Goal: Task Accomplishment & Management: Complete application form

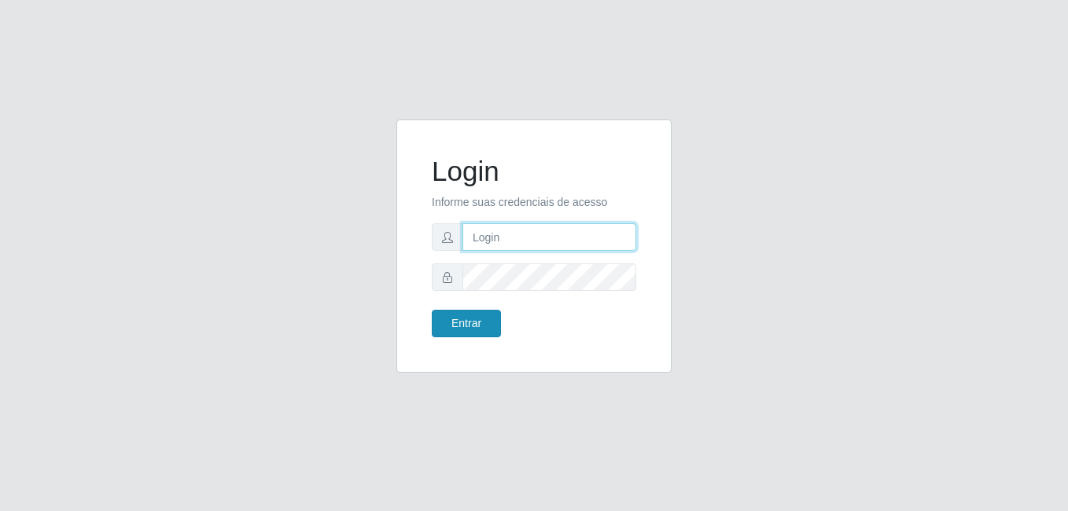
type input "anselmo@B8"
click at [463, 320] on button "Entrar" at bounding box center [466, 324] width 69 height 28
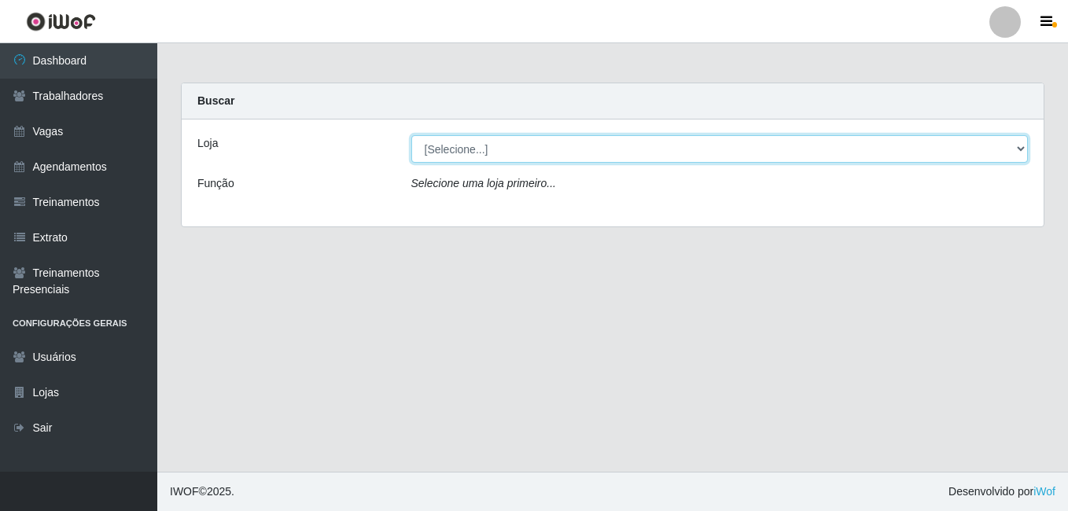
click at [489, 152] on select "[Selecione...] Bemais Supermercados - B8 [PERSON_NAME]" at bounding box center [719, 149] width 617 height 28
select select "413"
click at [411, 135] on select "[Selecione...] Bemais Supermercados - B8 [PERSON_NAME]" at bounding box center [719, 149] width 617 height 28
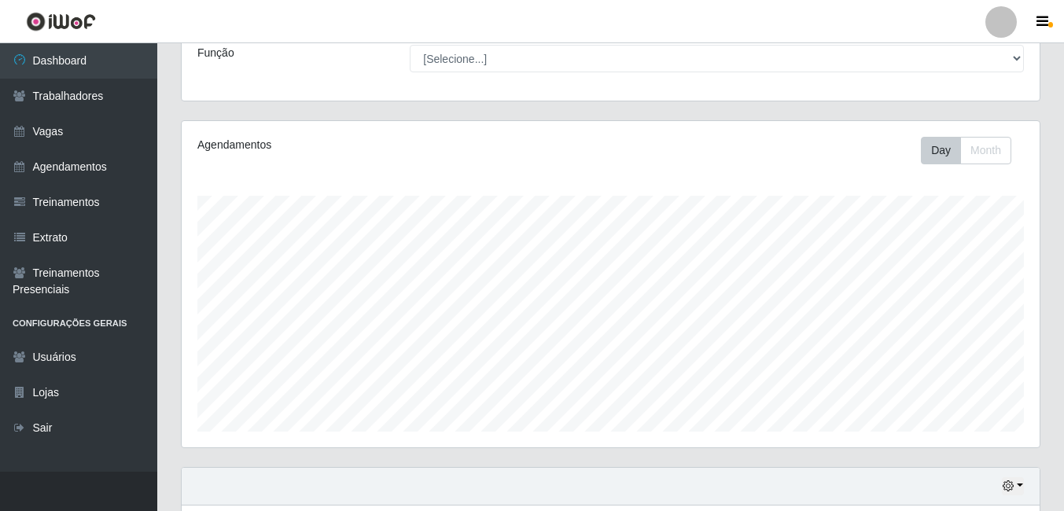
scroll to position [253, 0]
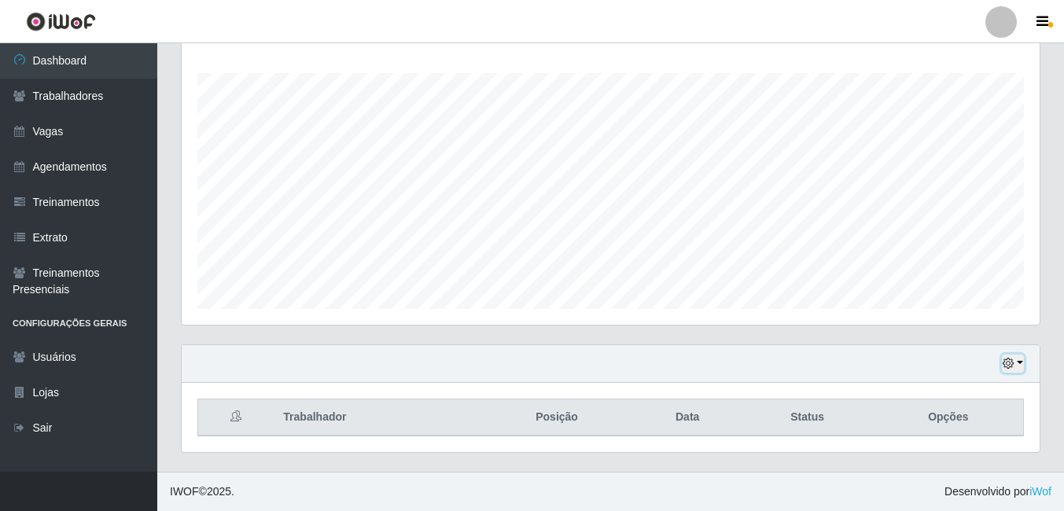
click at [1010, 365] on icon "button" at bounding box center [1007, 363] width 11 height 11
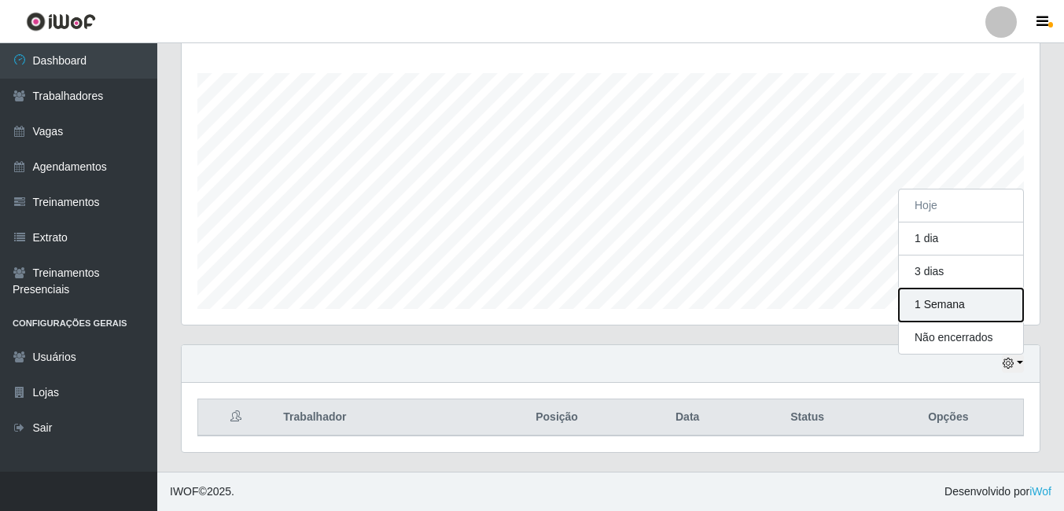
click at [927, 308] on button "1 Semana" at bounding box center [961, 304] width 124 height 33
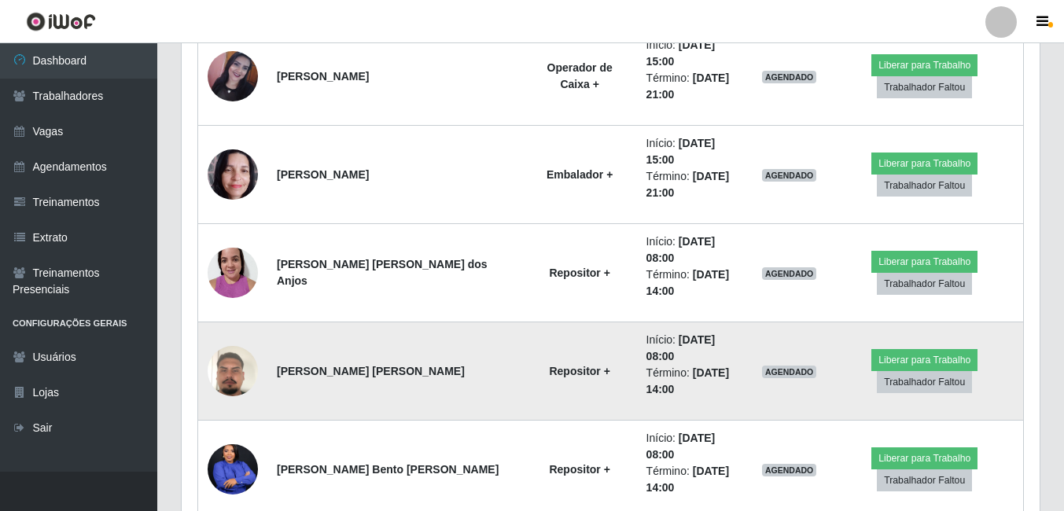
scroll to position [929, 0]
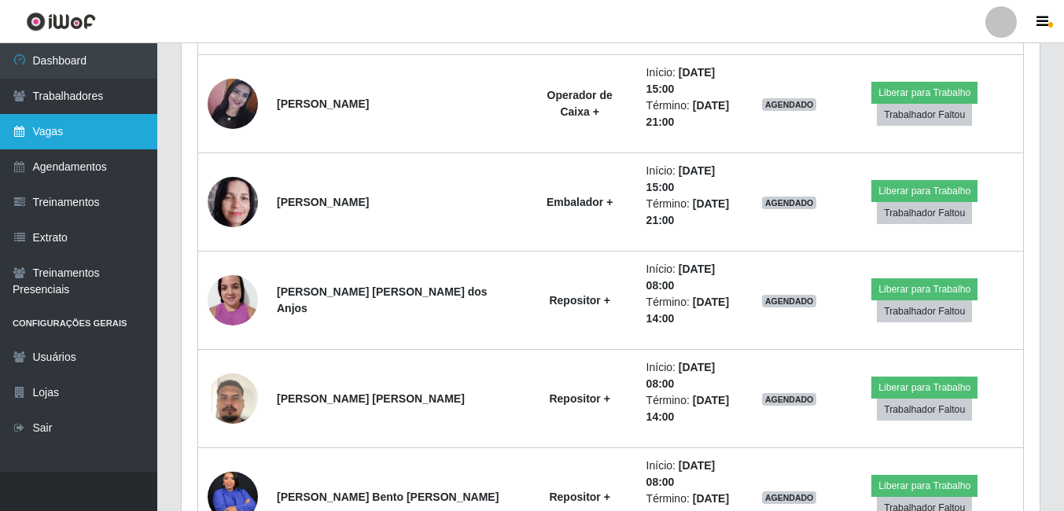
click at [61, 129] on link "Vagas" at bounding box center [78, 131] width 157 height 35
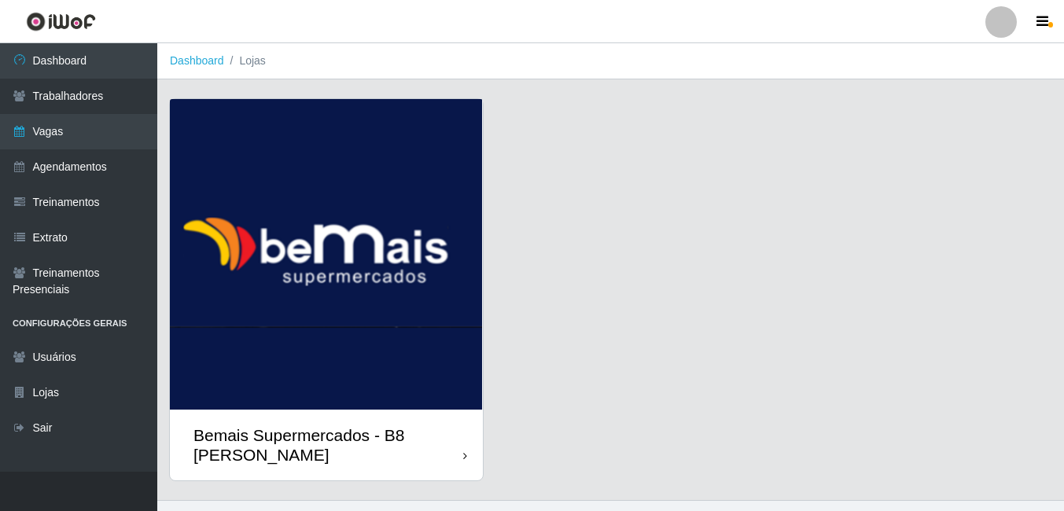
click at [302, 253] on img at bounding box center [326, 254] width 313 height 311
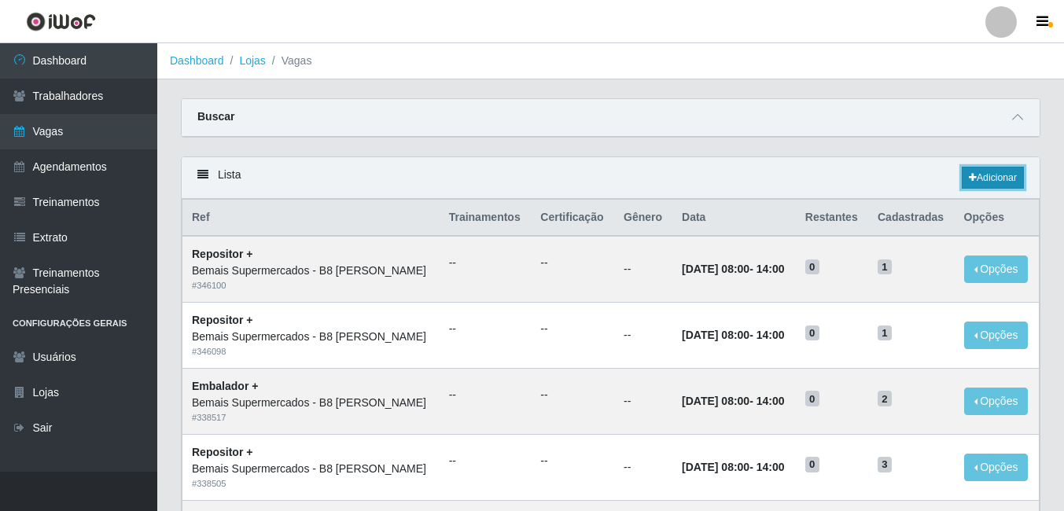
click at [992, 175] on link "Adicionar" at bounding box center [992, 178] width 62 height 22
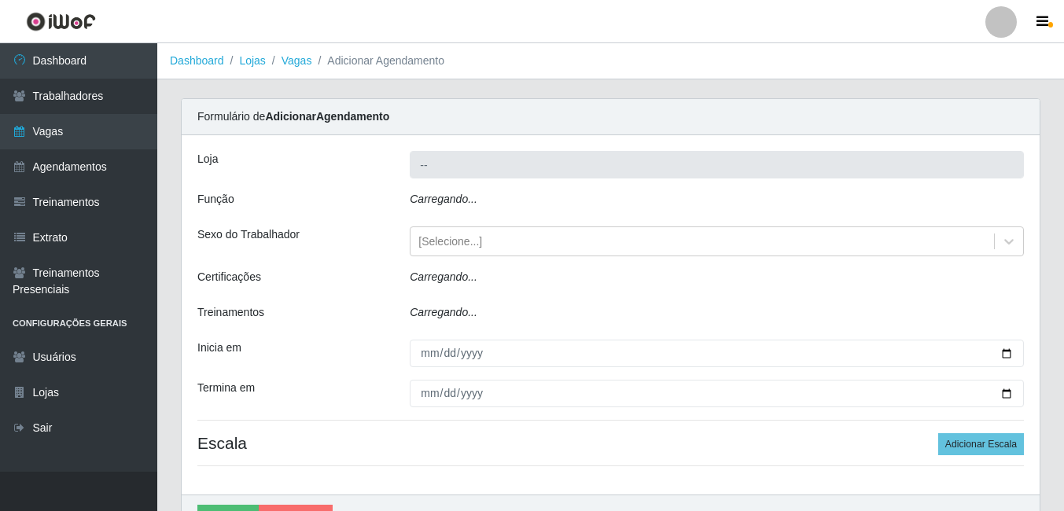
type input "Bemais Supermercados - B8 [PERSON_NAME]"
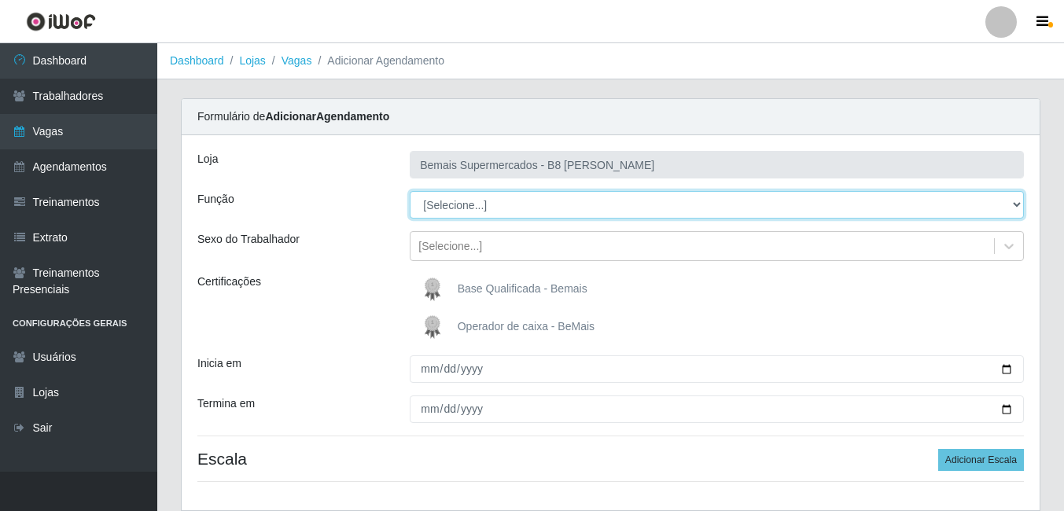
click at [553, 210] on select "[Selecione...] Auxiliar de Estacionamento Auxiliar de Estacionamento + Auxiliar…" at bounding box center [717, 205] width 614 height 28
select select "82"
click at [410, 191] on select "[Selecione...] Auxiliar de Estacionamento Auxiliar de Estacionamento + Auxiliar…" at bounding box center [717, 205] width 614 height 28
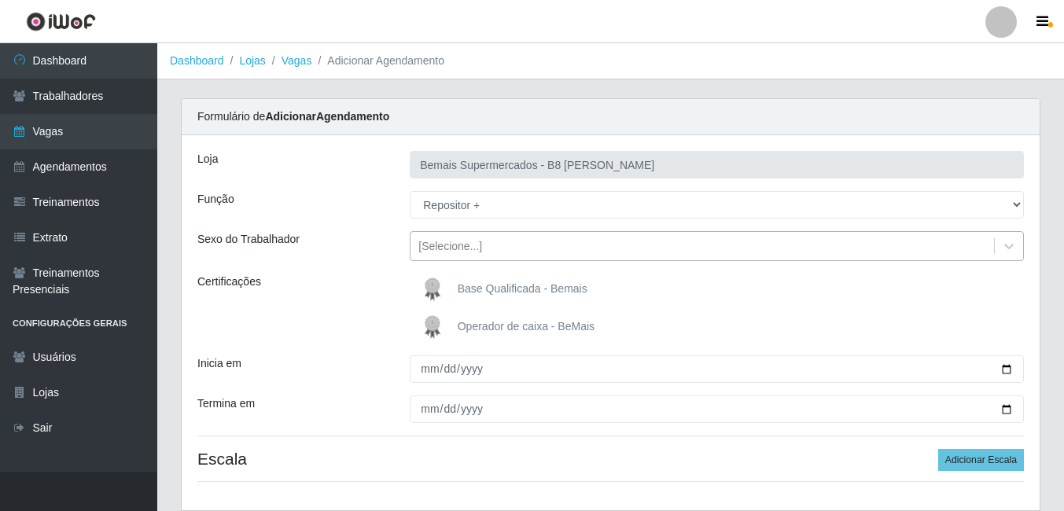
click at [453, 244] on div "[Selecione...]" at bounding box center [450, 246] width 64 height 17
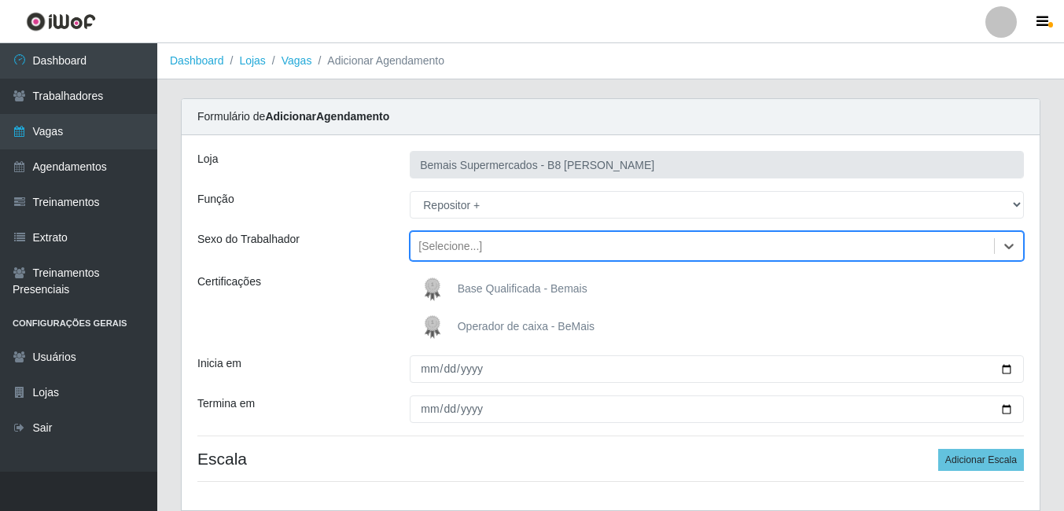
click at [453, 244] on div "[Selecione...]" at bounding box center [450, 246] width 64 height 17
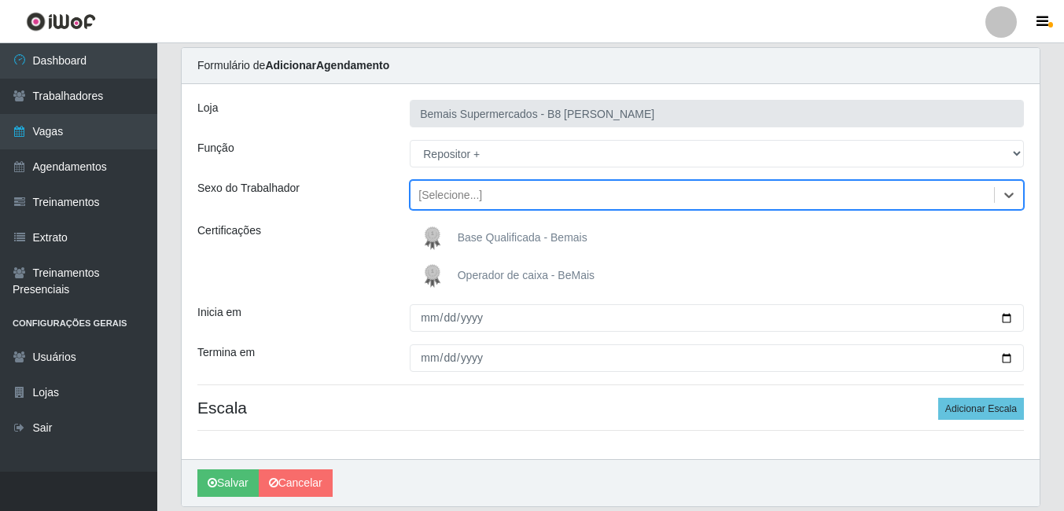
scroll to position [79, 0]
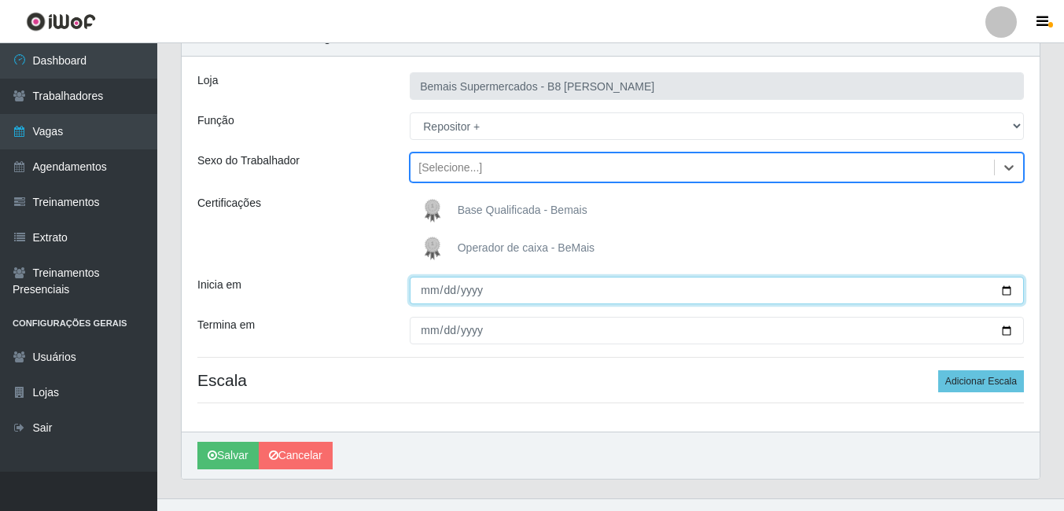
click at [1005, 292] on input "Inicia em" at bounding box center [717, 291] width 614 height 28
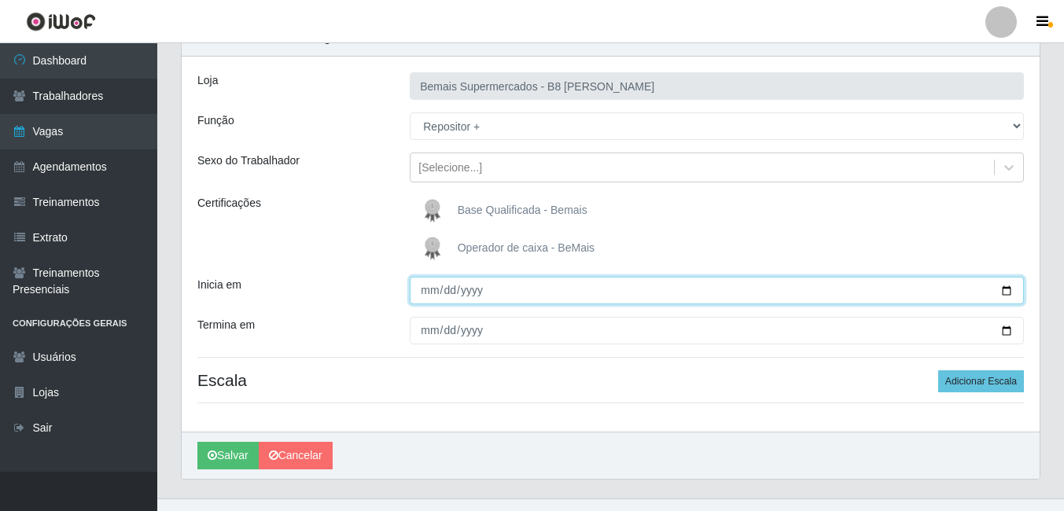
type input "[DATE]"
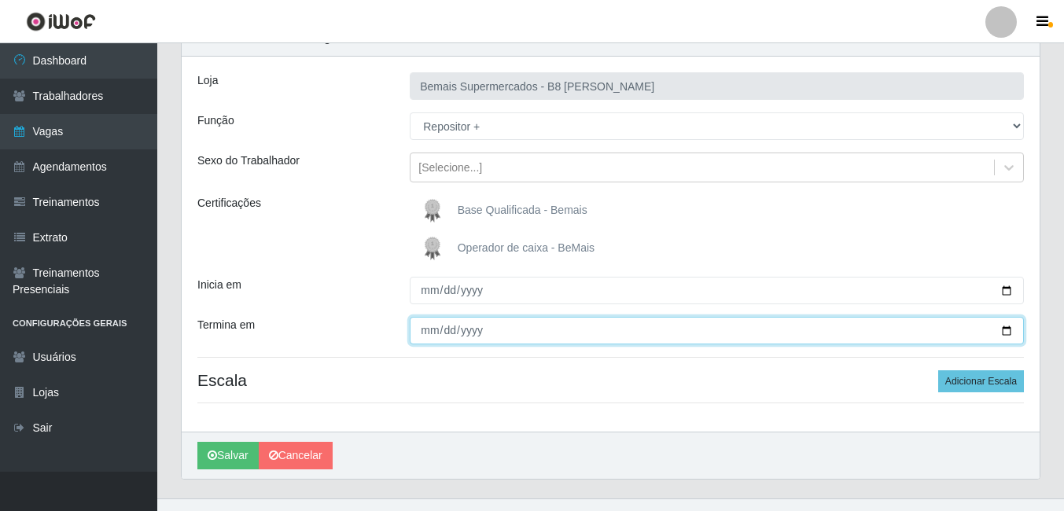
click at [1009, 329] on input "Termina em" at bounding box center [717, 331] width 614 height 28
type input "[DATE]"
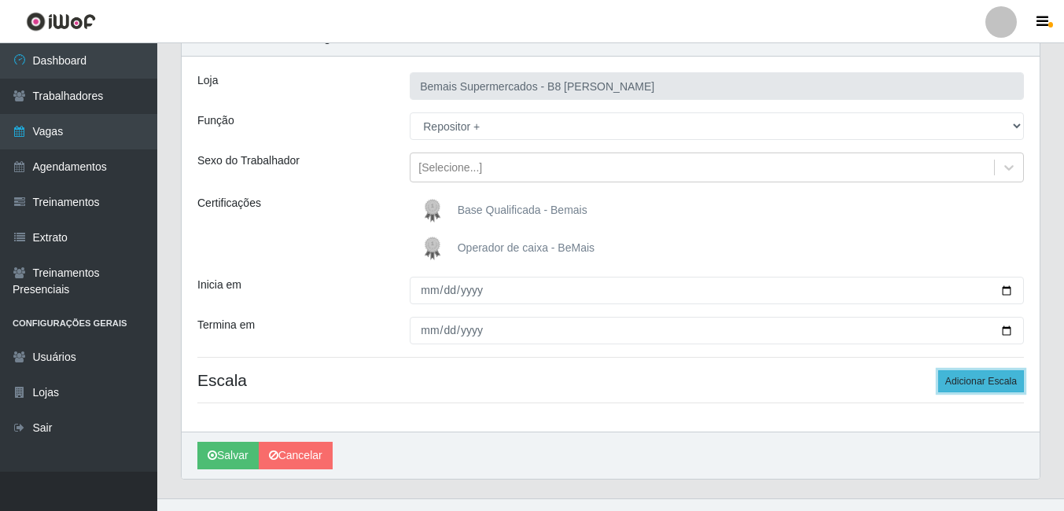
click at [967, 383] on button "Adicionar Escala" at bounding box center [981, 381] width 86 height 22
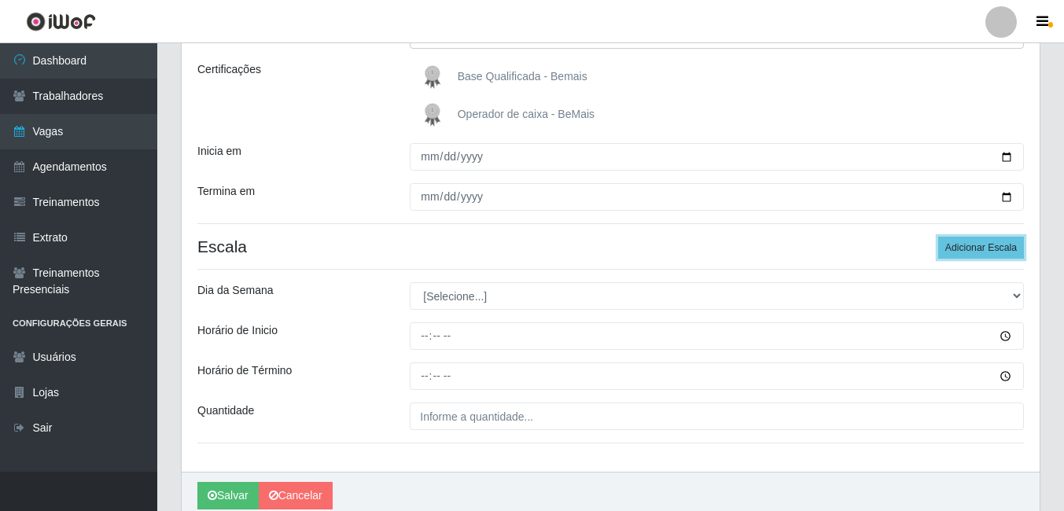
scroll to position [236, 0]
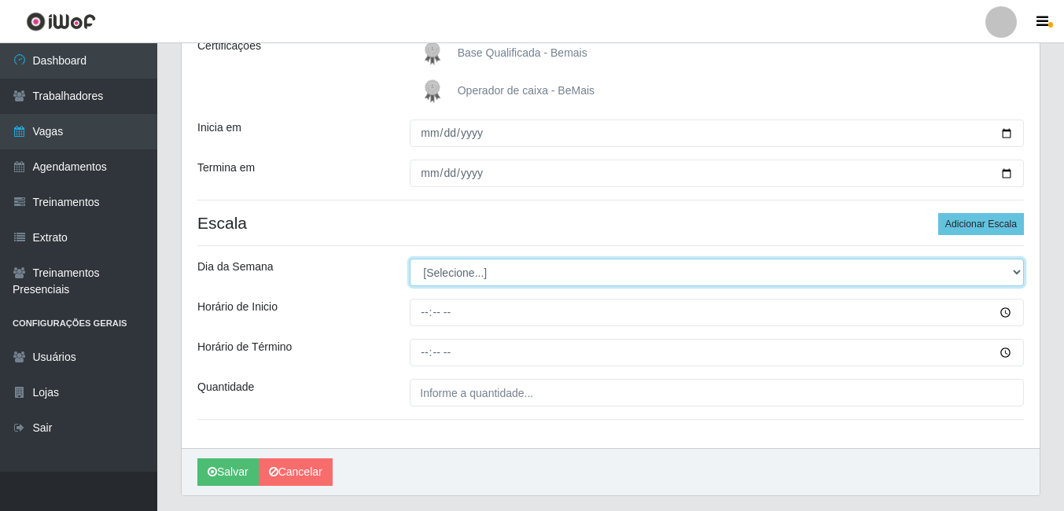
drag, startPoint x: 975, startPoint y: 276, endPoint x: 964, endPoint y: 276, distance: 11.0
click at [973, 276] on select "[Selecione...] Segunda Terça Quarta Quinta Sexta Sábado Domingo" at bounding box center [717, 273] width 614 height 28
select select "6"
click at [410, 259] on select "[Selecione...] Segunda Terça Quarta Quinta Sexta Sábado Domingo" at bounding box center [717, 273] width 614 height 28
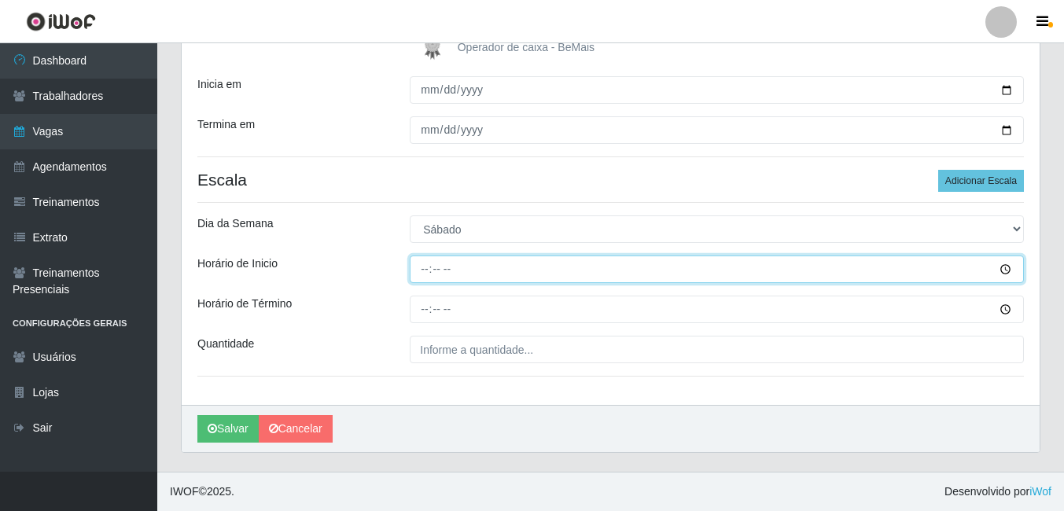
click at [428, 270] on input "Horário de Inicio" at bounding box center [717, 269] width 614 height 28
type input "08:00"
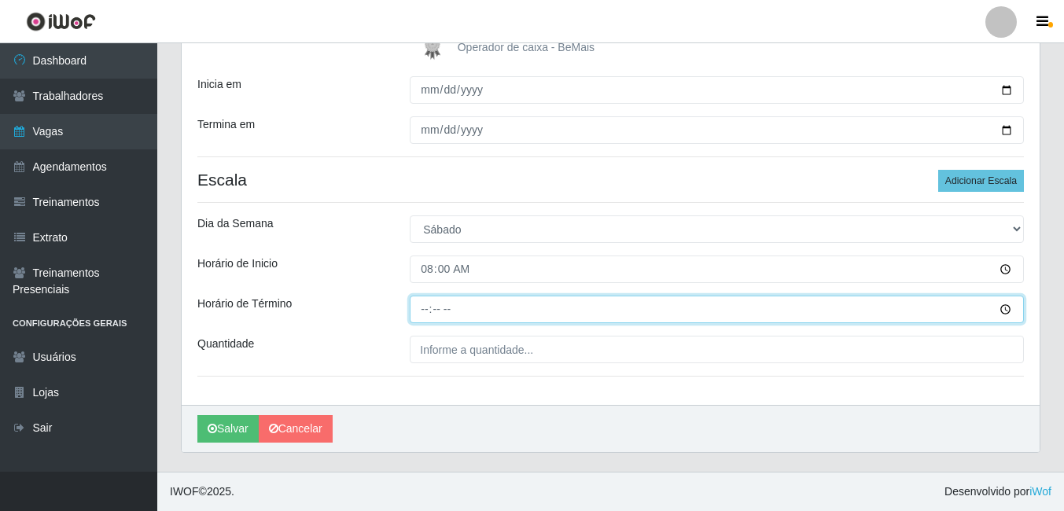
click at [430, 309] on input "Horário de Término" at bounding box center [717, 310] width 614 height 28
type input "14:00"
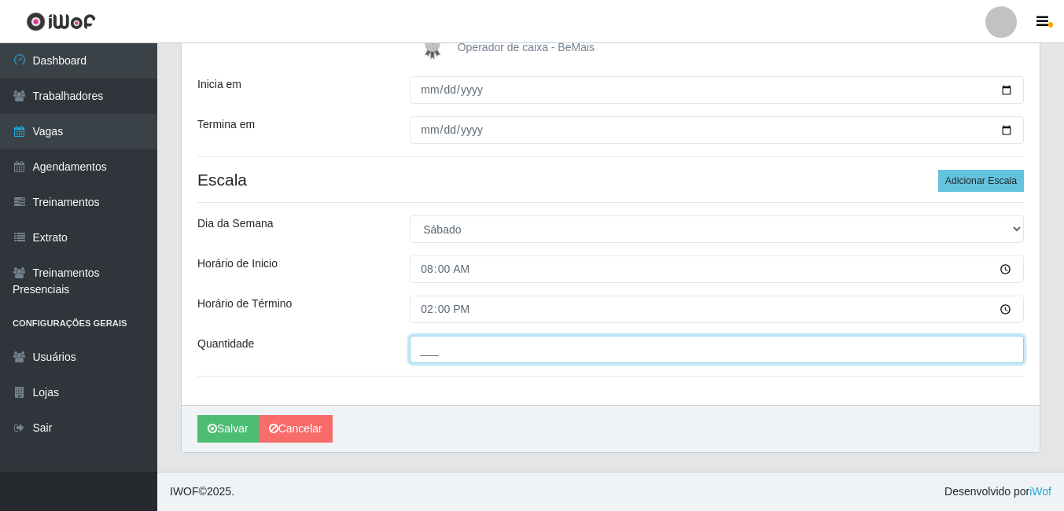
click at [452, 356] on input "___" at bounding box center [717, 350] width 614 height 28
type input "1__"
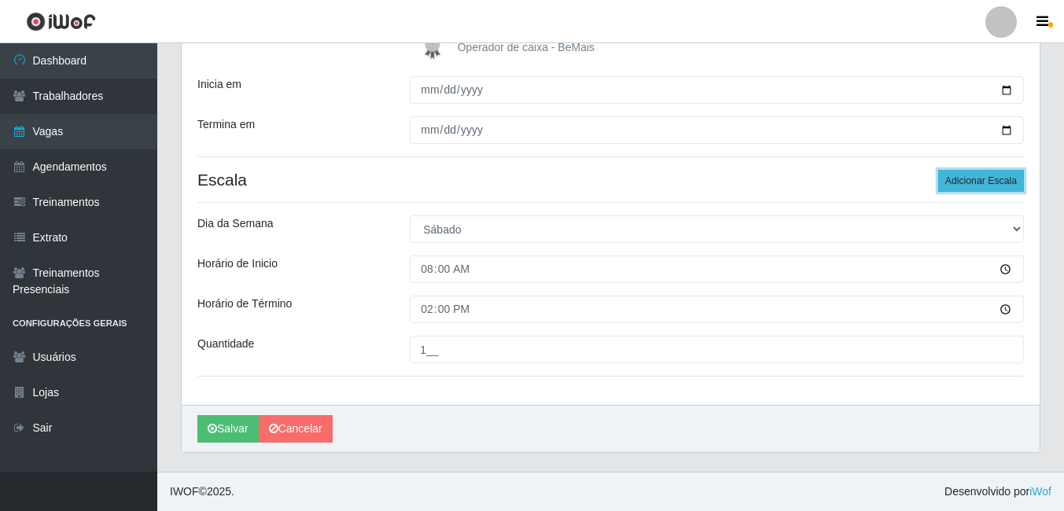
click at [971, 182] on button "Adicionar Escala" at bounding box center [981, 181] width 86 height 22
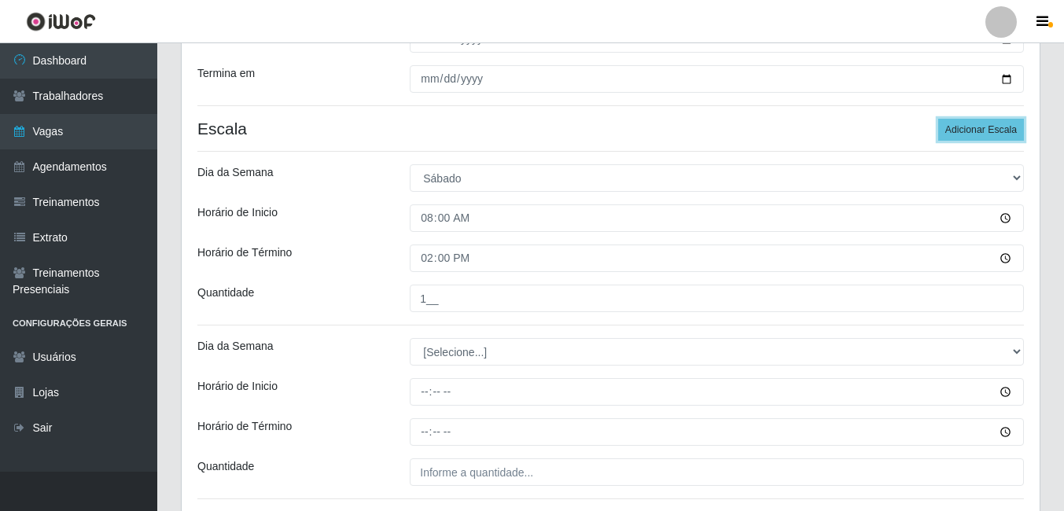
scroll to position [358, 0]
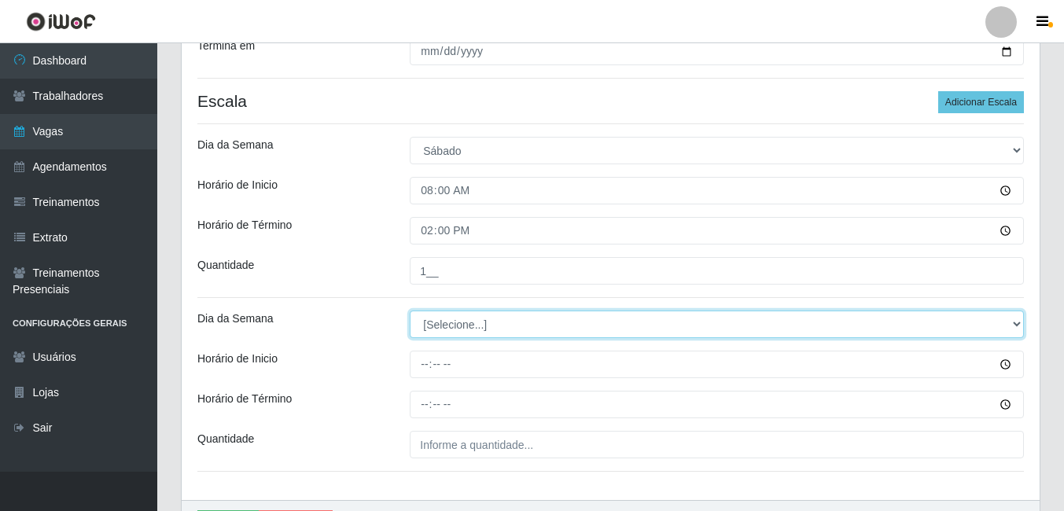
click at [521, 326] on select "[Selecione...] Segunda Terça Quarta Quinta Sexta Sábado Domingo" at bounding box center [717, 325] width 614 height 28
select select "0"
click at [410, 311] on select "[Selecione...] Segunda Terça Quarta Quinta Sexta Sábado Domingo" at bounding box center [717, 325] width 614 height 28
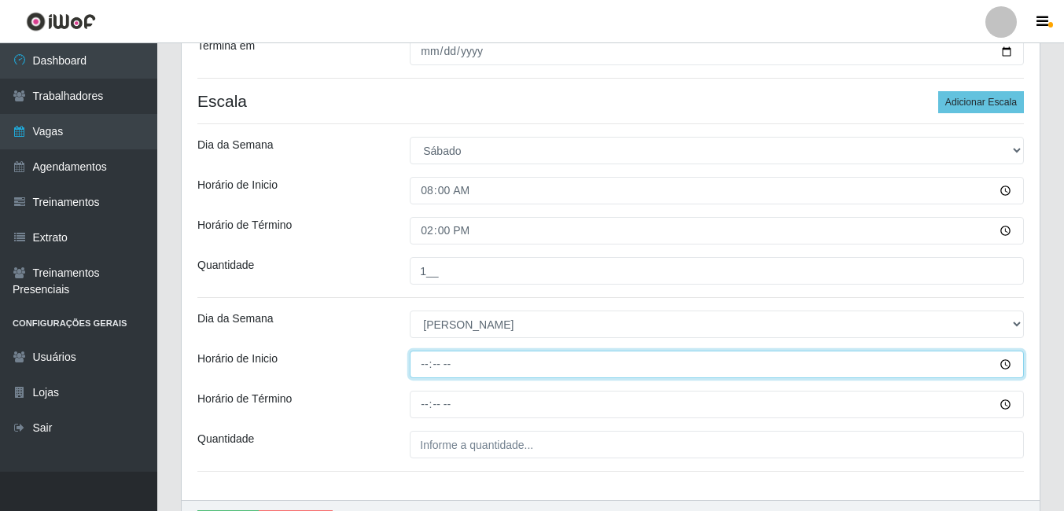
click at [428, 364] on input "Horário de Inicio" at bounding box center [717, 365] width 614 height 28
type input "08:00"
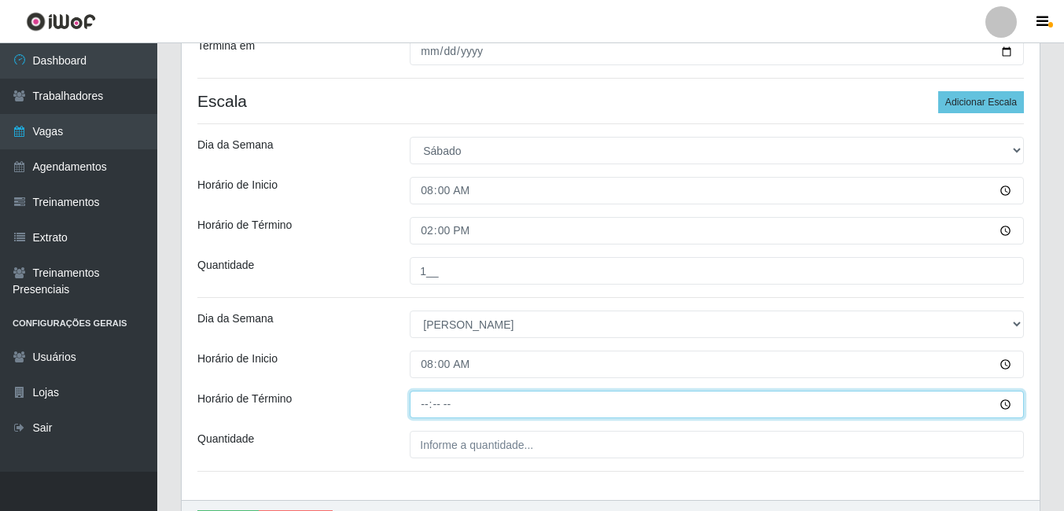
click at [425, 402] on input "Horário de Término" at bounding box center [717, 405] width 614 height 28
type input "08:00"
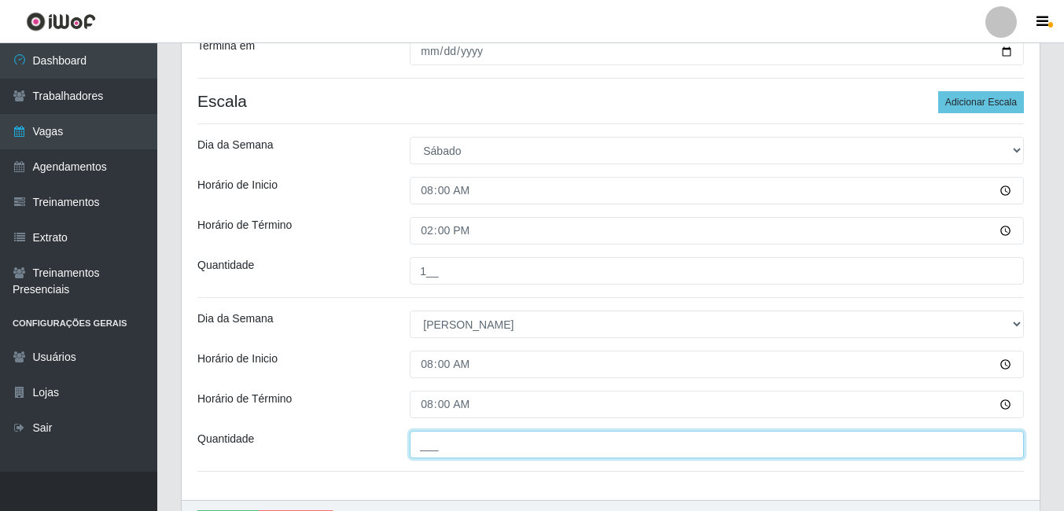
click at [444, 446] on input "___" at bounding box center [717, 445] width 614 height 28
type input "3__"
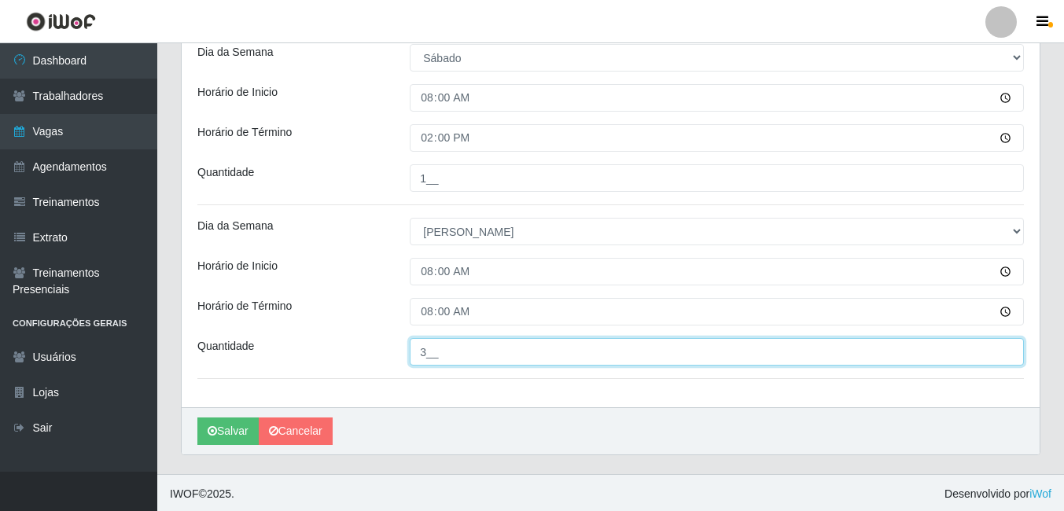
scroll to position [453, 0]
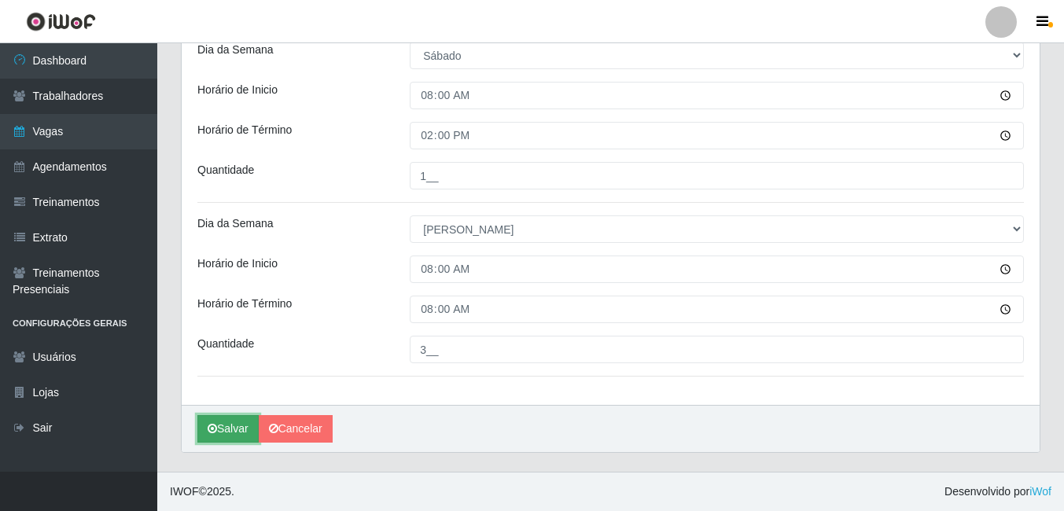
click at [232, 429] on button "Salvar" at bounding box center [227, 429] width 61 height 28
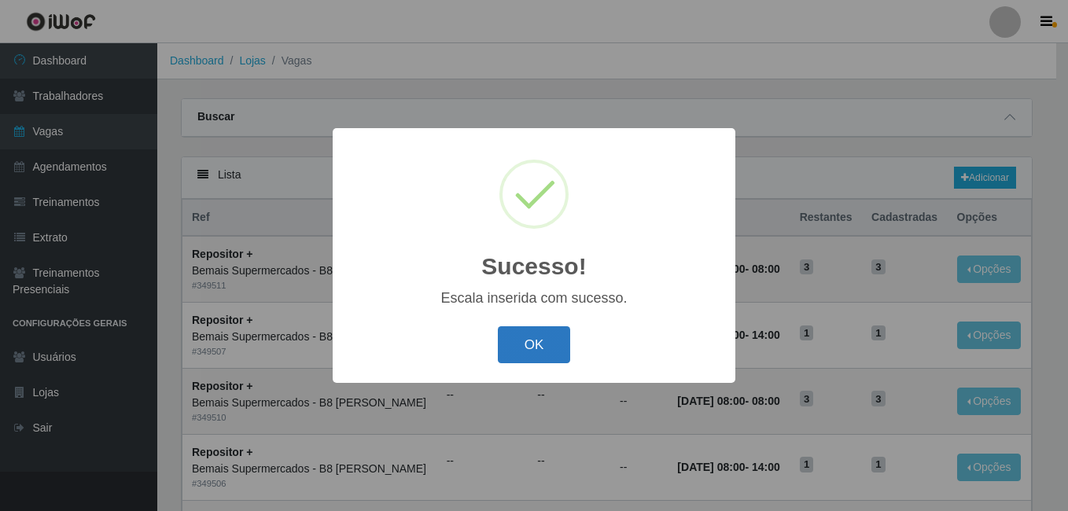
click at [543, 343] on button "OK" at bounding box center [534, 344] width 73 height 37
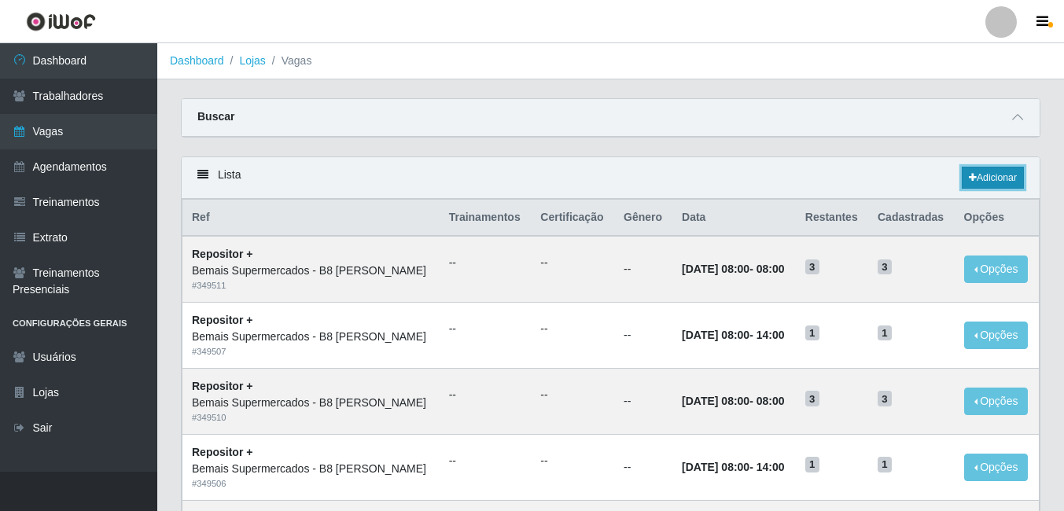
click at [1000, 175] on link "Adicionar" at bounding box center [992, 178] width 62 height 22
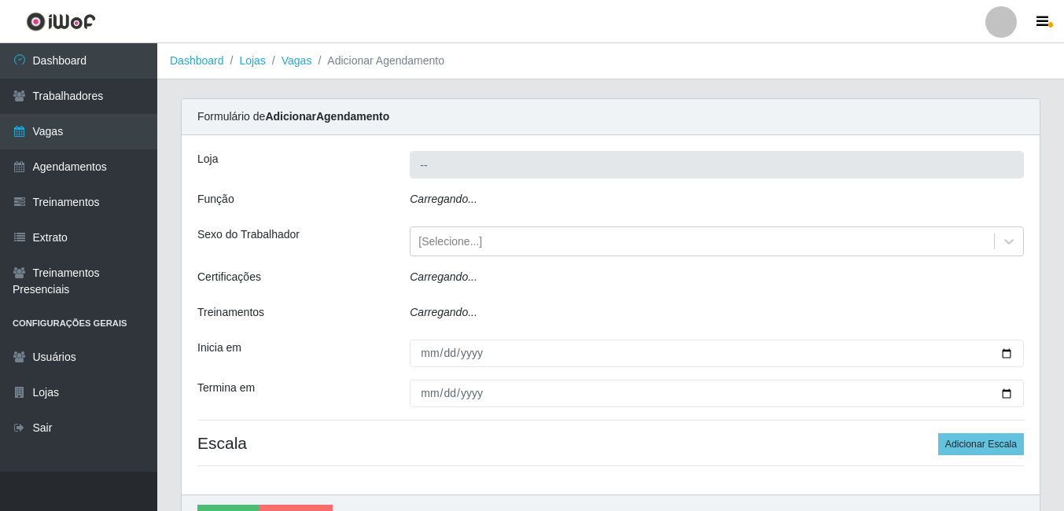
type input "Bemais Supermercados - B8 [PERSON_NAME]"
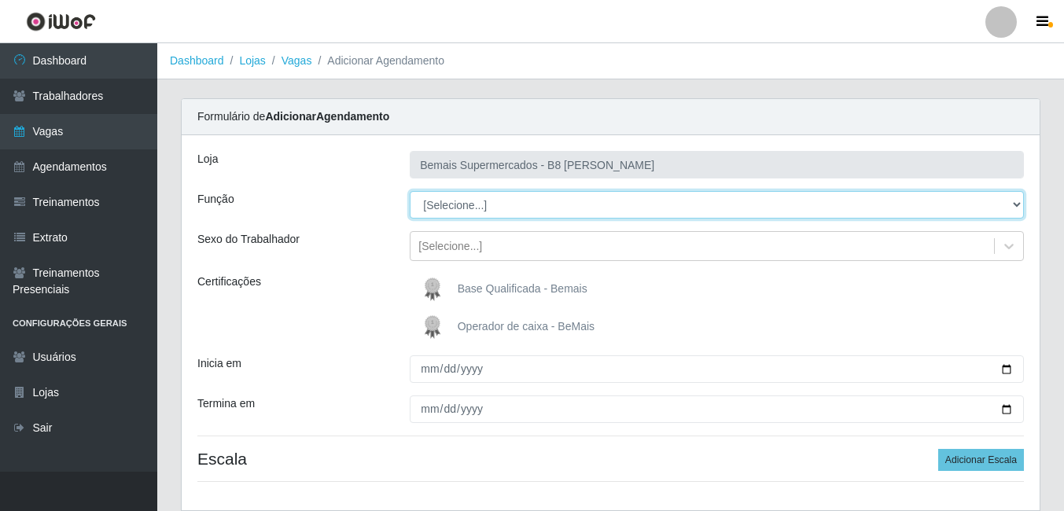
click at [465, 208] on select "[Selecione...] Auxiliar de Estacionamento Auxiliar de Estacionamento + Auxiliar…" at bounding box center [717, 205] width 614 height 28
select select "72"
click at [410, 191] on select "[Selecione...] Auxiliar de Estacionamento Auxiliar de Estacionamento + Auxiliar…" at bounding box center [717, 205] width 614 height 28
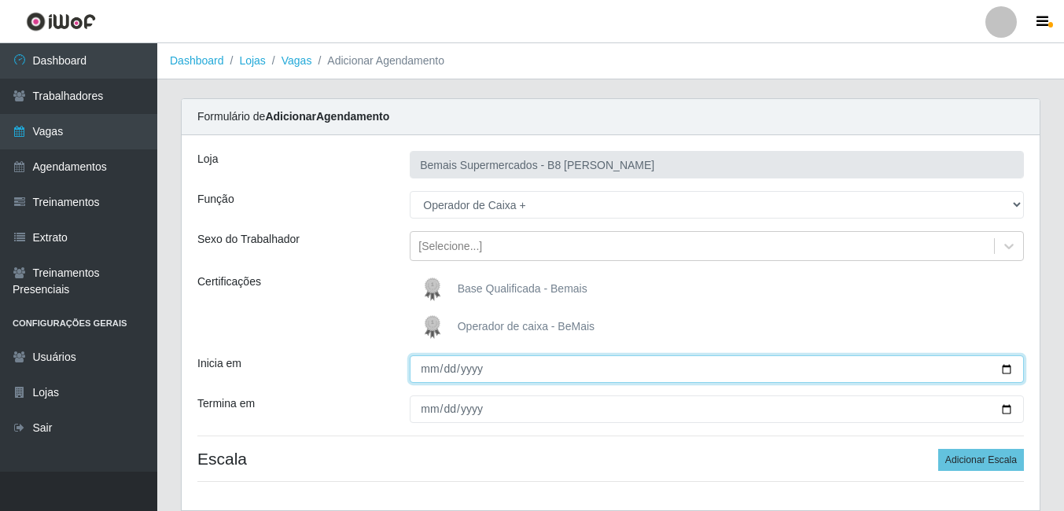
click at [1010, 372] on input "Inicia em" at bounding box center [717, 369] width 614 height 28
type input "[DATE]"
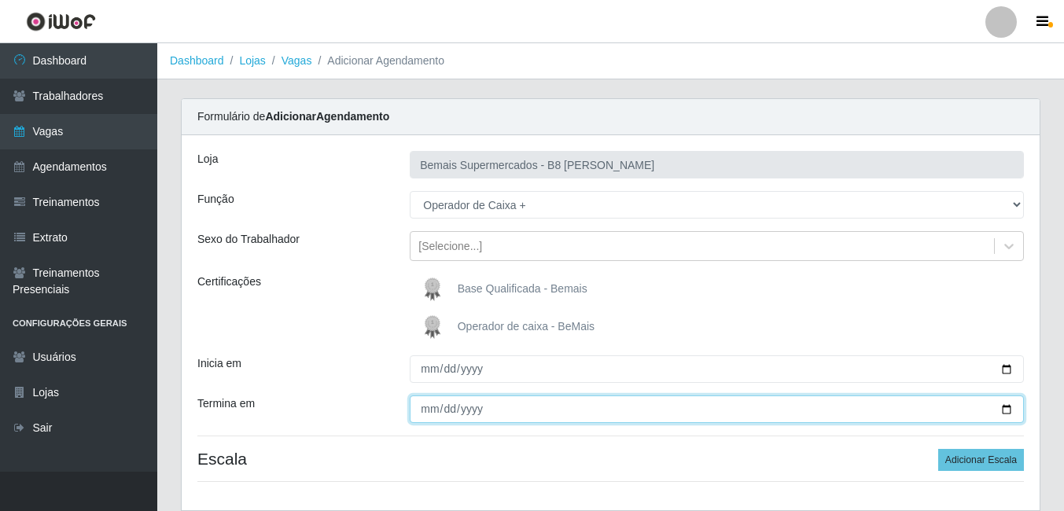
click at [1008, 408] on input "Termina em" at bounding box center [717, 409] width 614 height 28
type input "[DATE]"
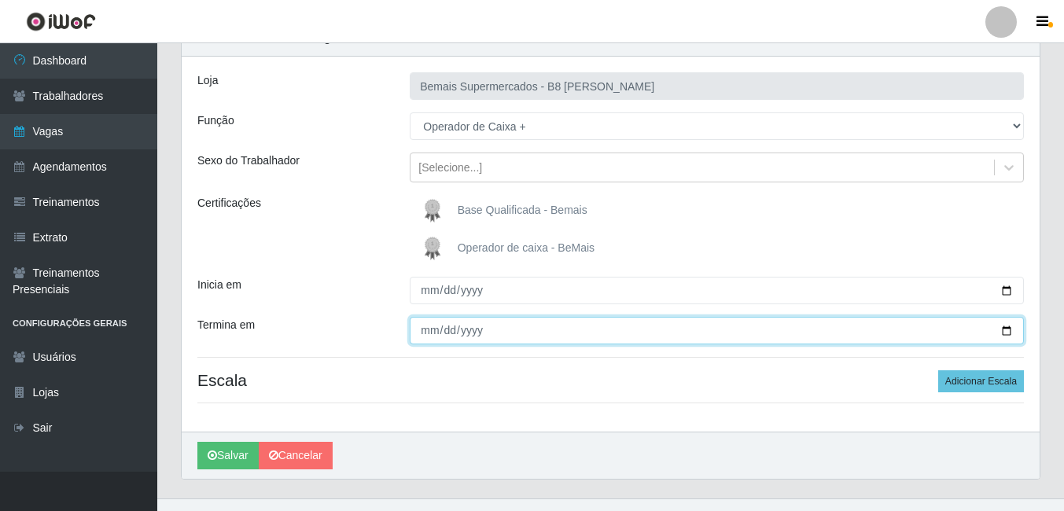
scroll to position [105, 0]
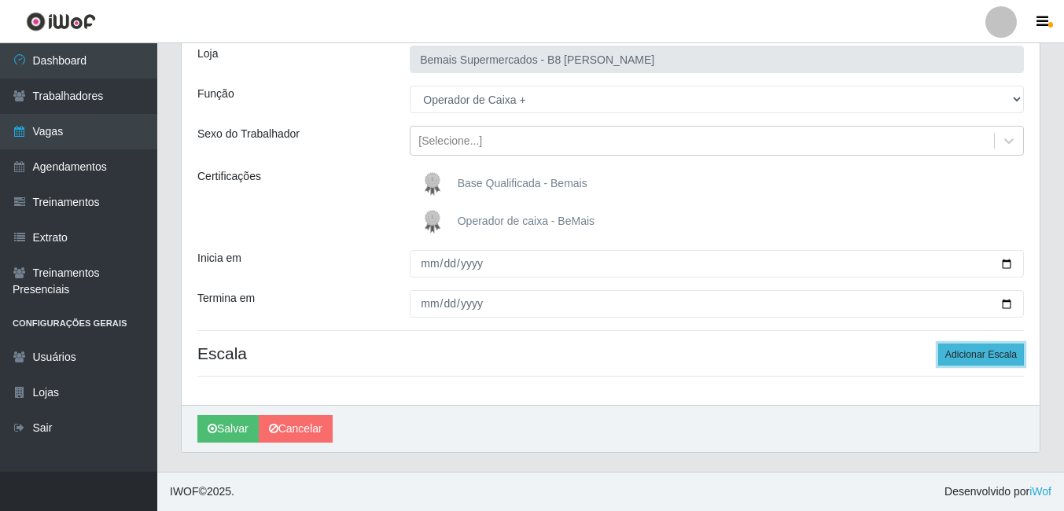
click at [977, 354] on button "Adicionar Escala" at bounding box center [981, 355] width 86 height 22
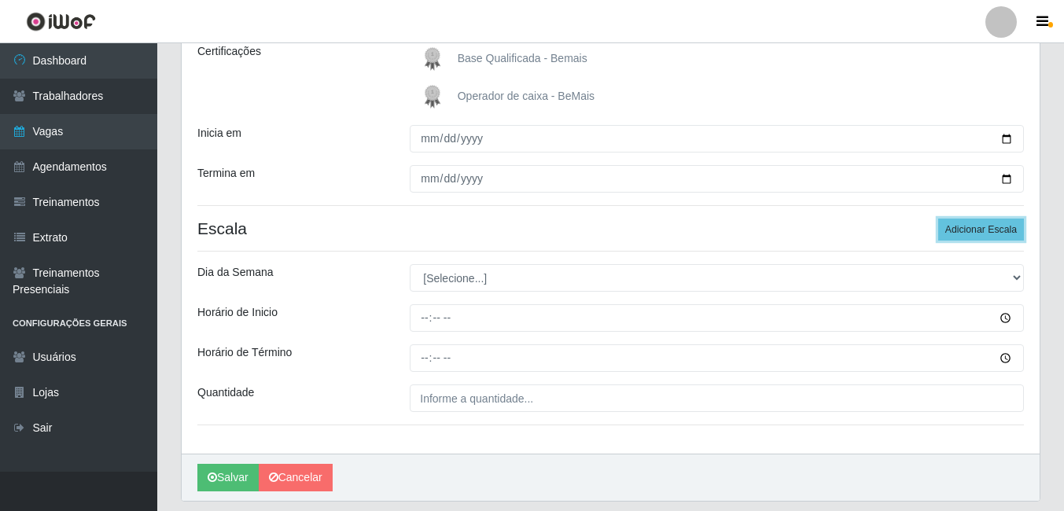
scroll to position [263, 0]
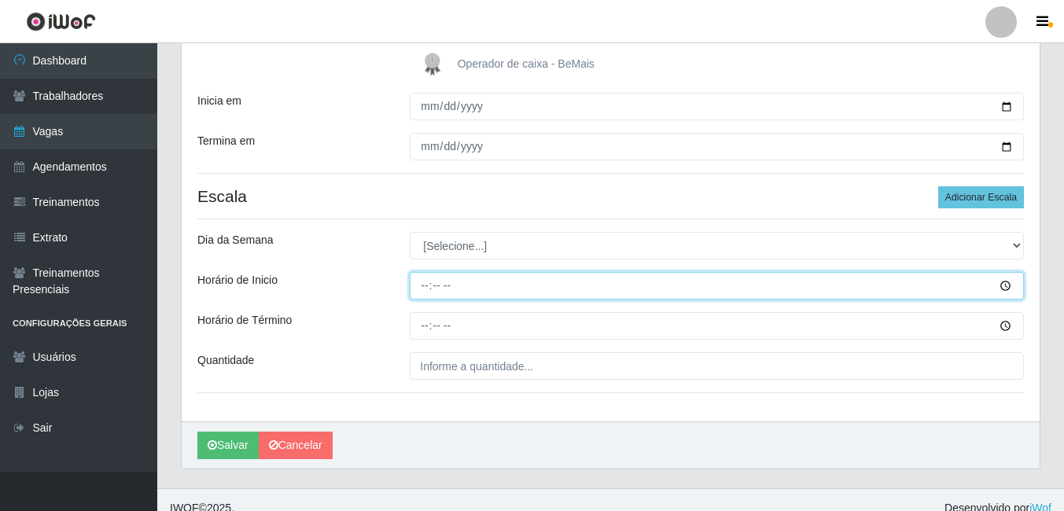
click at [426, 287] on input "Horário de Inicio" at bounding box center [717, 286] width 614 height 28
type input "15:00"
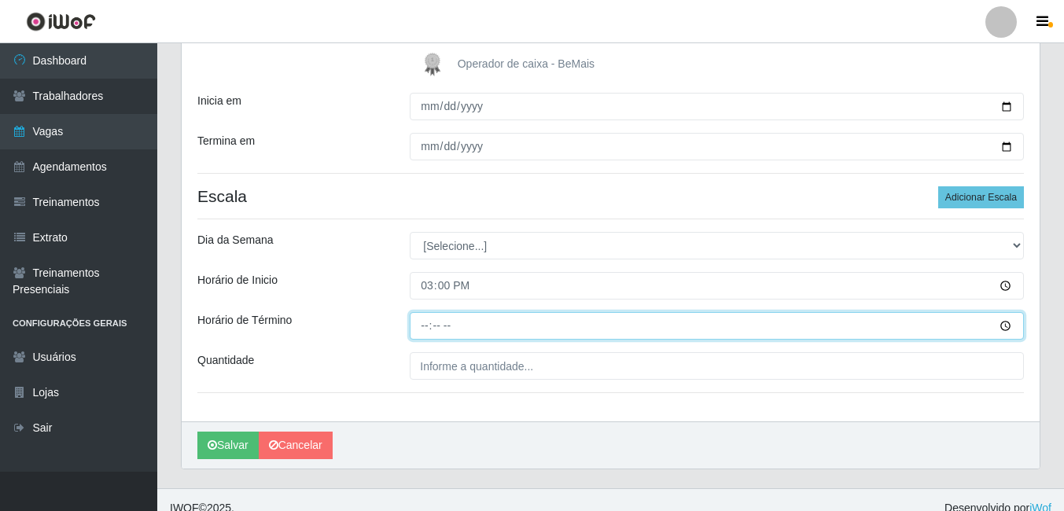
click at [424, 326] on input "Horário de Término" at bounding box center [717, 326] width 614 height 28
type input "21:00"
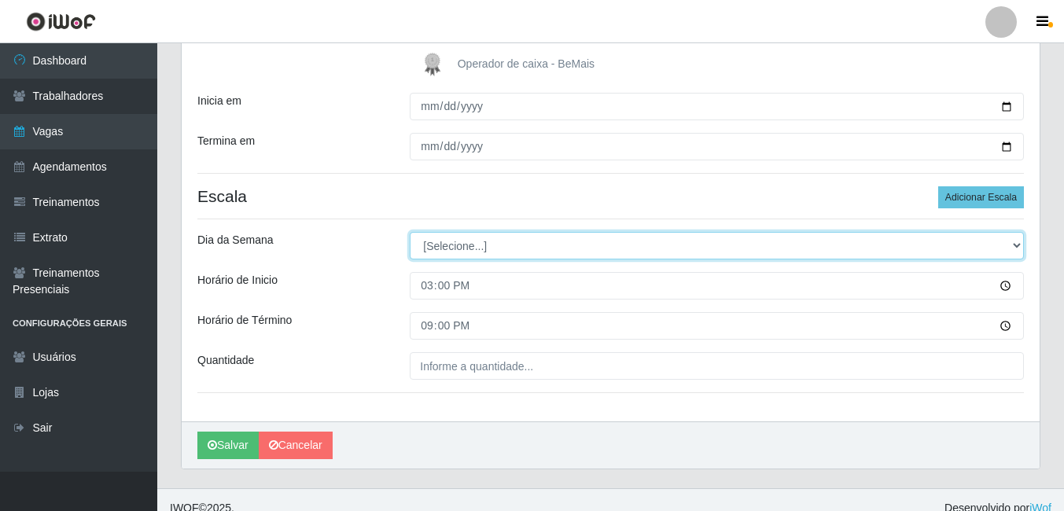
click at [541, 249] on select "[Selecione...] Segunda Terça Quarta Quinta Sexta Sábado Domingo" at bounding box center [717, 246] width 614 height 28
select select "6"
click at [410, 232] on select "[Selecione...] Segunda Terça Quarta Quinta Sexta Sábado Domingo" at bounding box center [717, 246] width 614 height 28
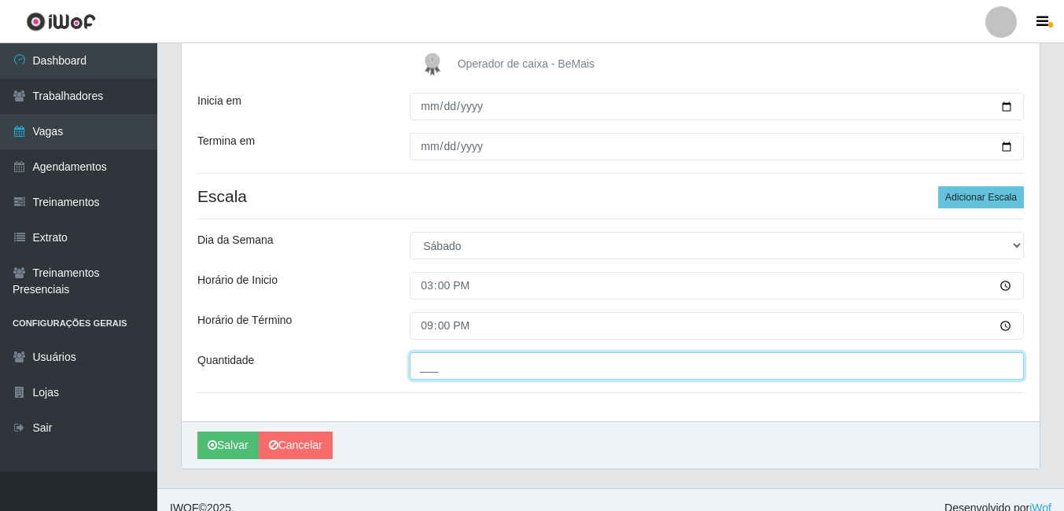
click at [437, 369] on input "___" at bounding box center [717, 366] width 614 height 28
type input "1__"
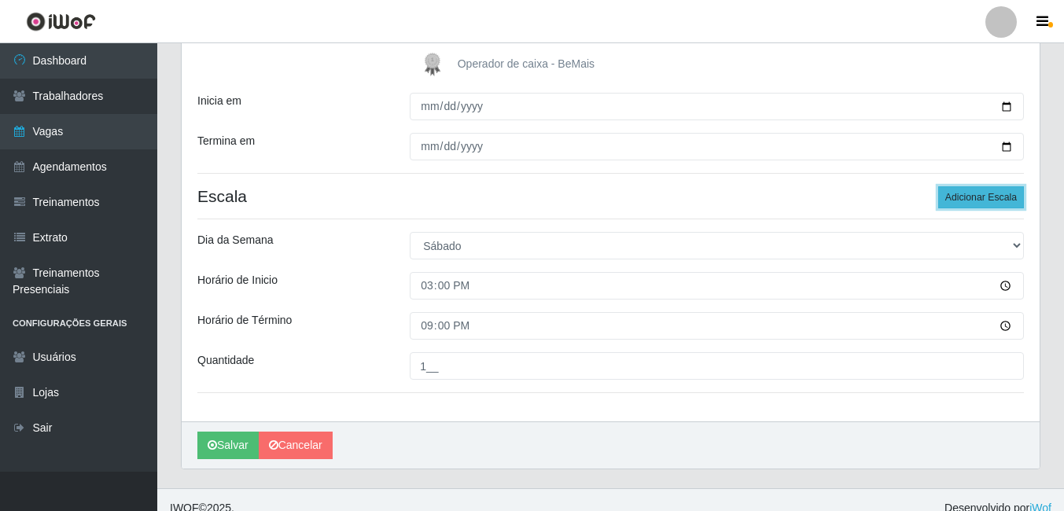
click at [987, 197] on button "Adicionar Escala" at bounding box center [981, 197] width 86 height 22
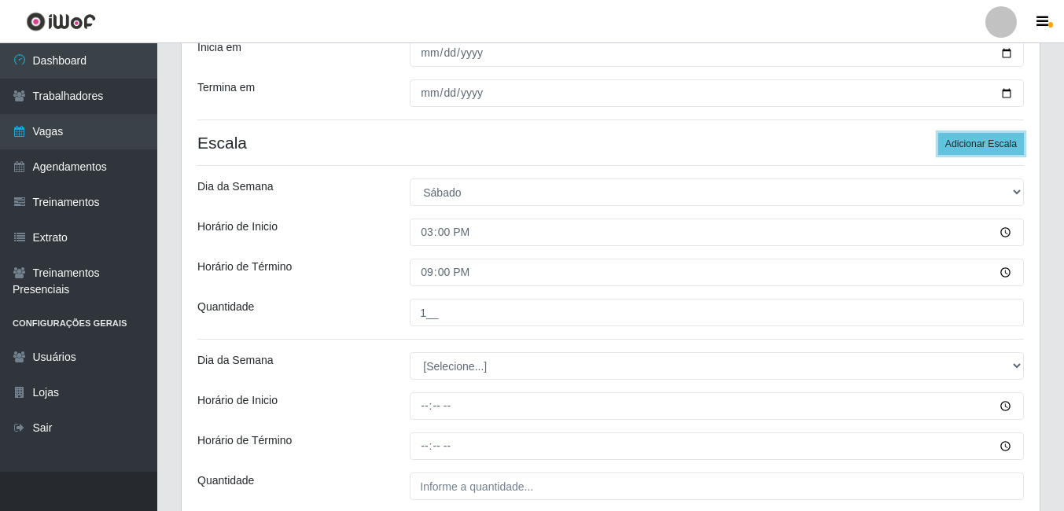
scroll to position [341, 0]
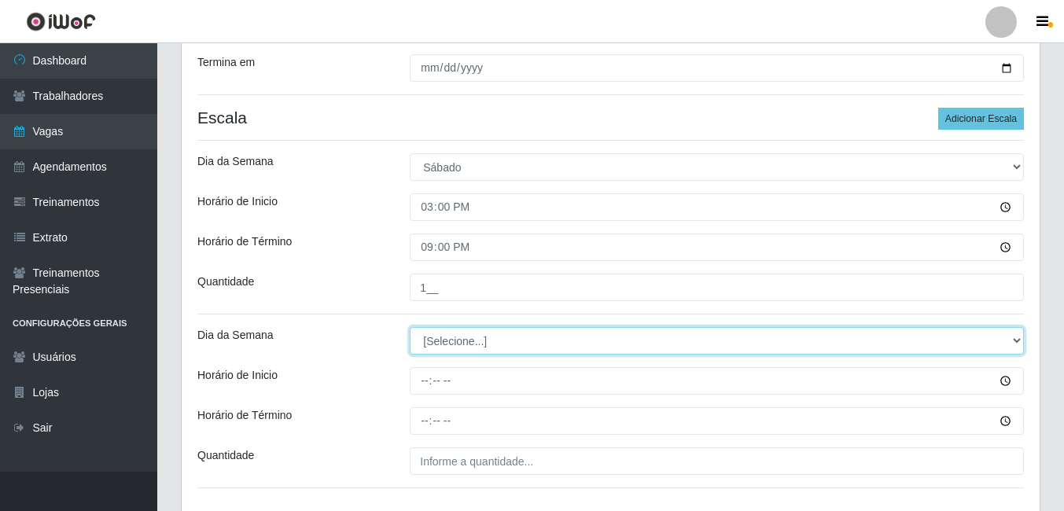
click at [518, 343] on select "[Selecione...] Segunda Terça Quarta Quinta Sexta Sábado Domingo" at bounding box center [717, 341] width 614 height 28
select select "6"
click at [410, 327] on select "[Selecione...] Segunda Terça Quarta Quinta Sexta Sábado Domingo" at bounding box center [717, 341] width 614 height 28
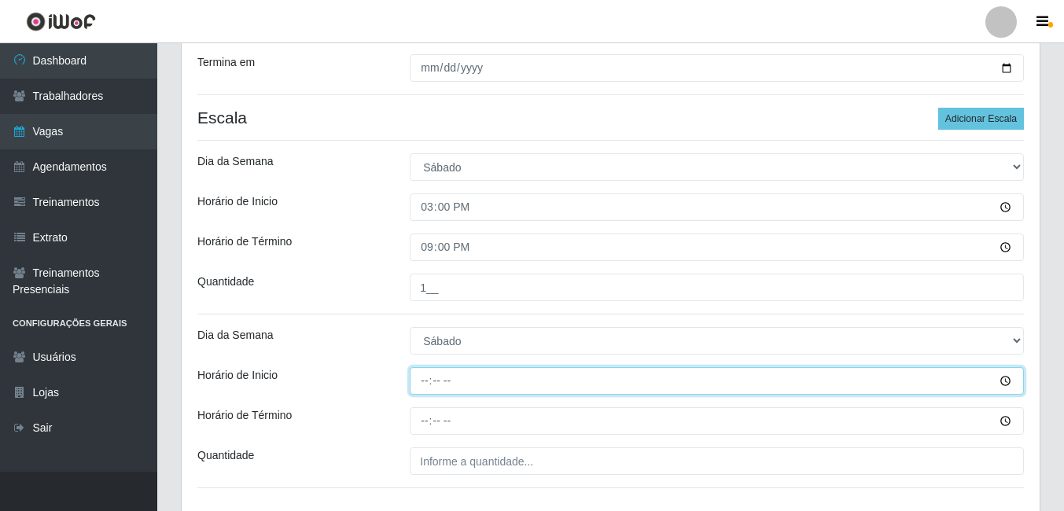
click at [430, 382] on input "Horário de Inicio" at bounding box center [717, 381] width 614 height 28
type input "08:00"
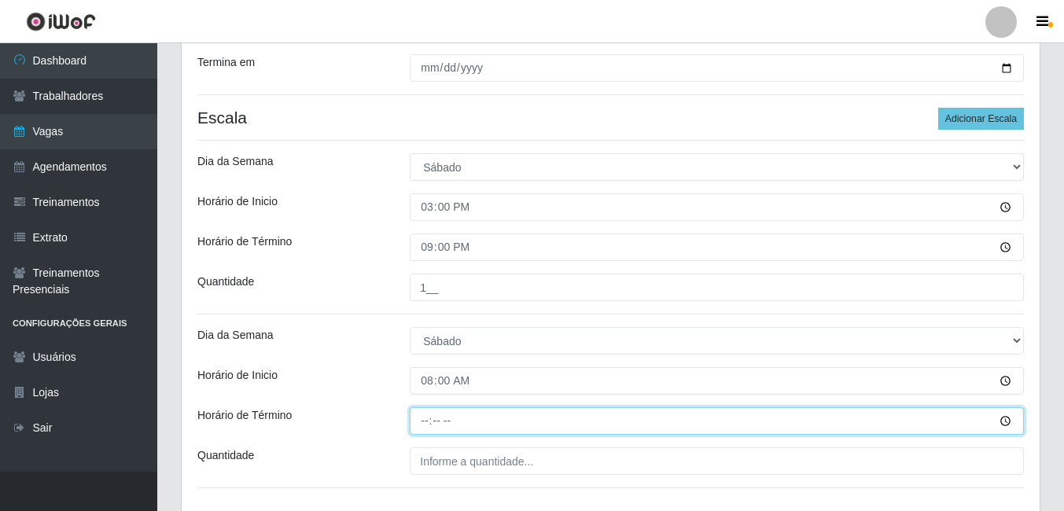
click at [423, 422] on input "Horário de Término" at bounding box center [717, 421] width 614 height 28
type input "14:00"
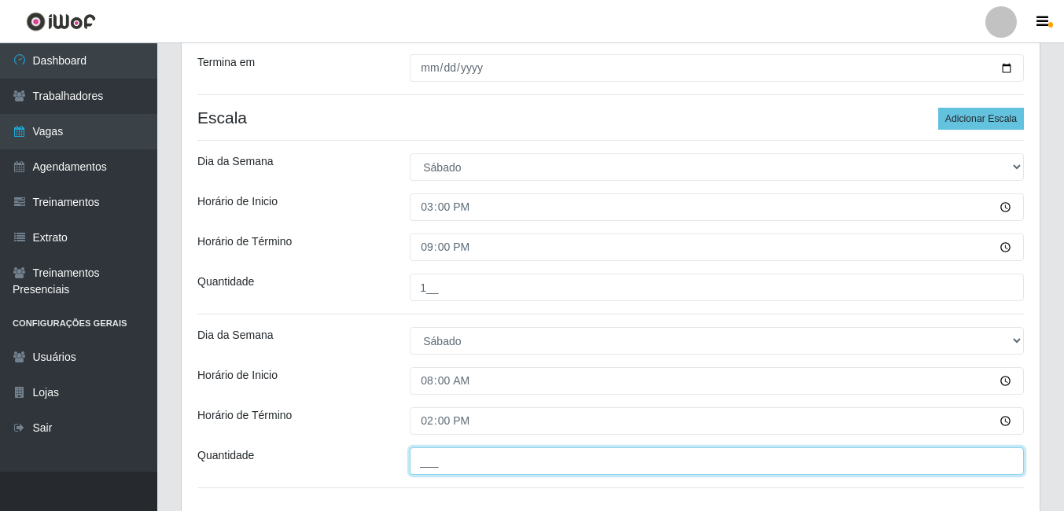
click at [429, 458] on input "___" at bounding box center [717, 461] width 614 height 28
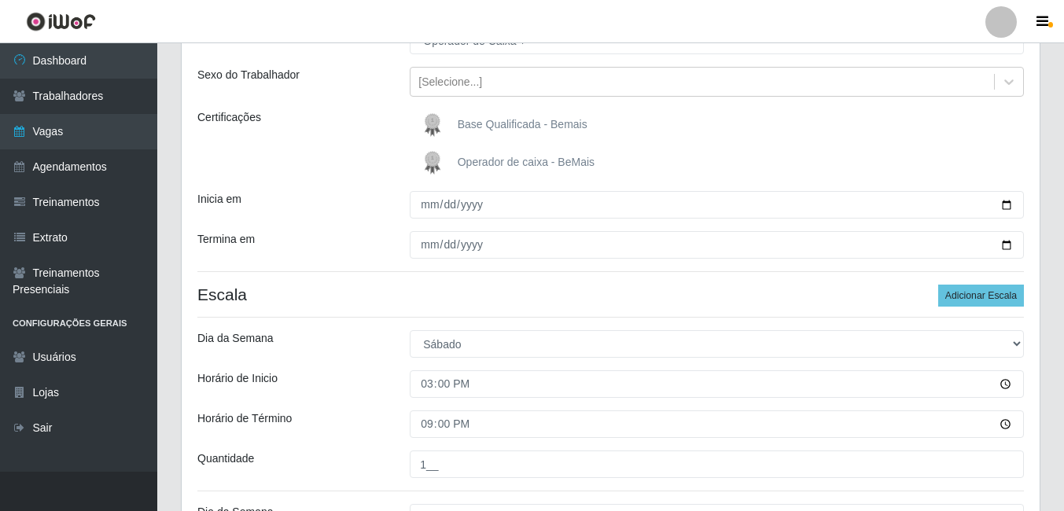
scroll to position [138, 0]
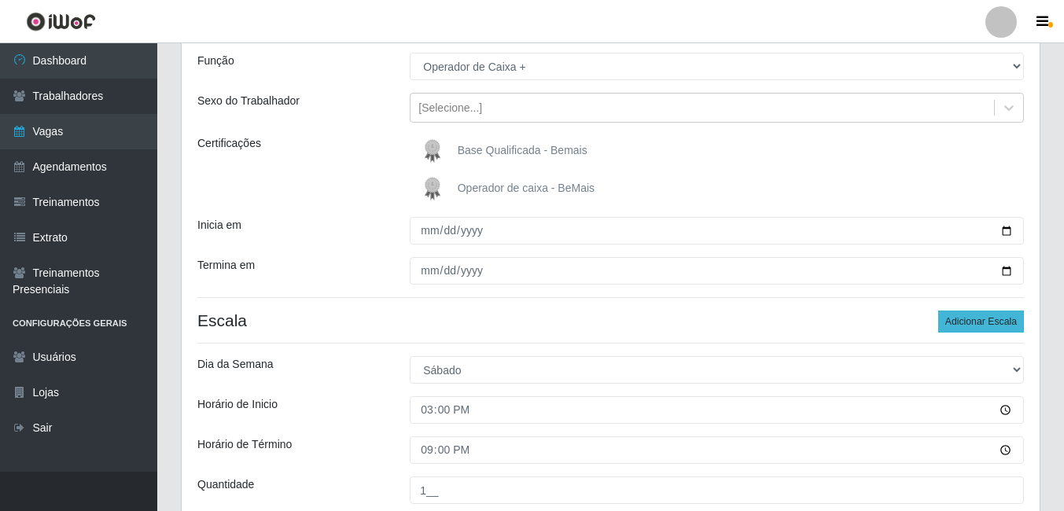
type input "1__"
click at [979, 322] on button "Adicionar Escala" at bounding box center [981, 322] width 86 height 22
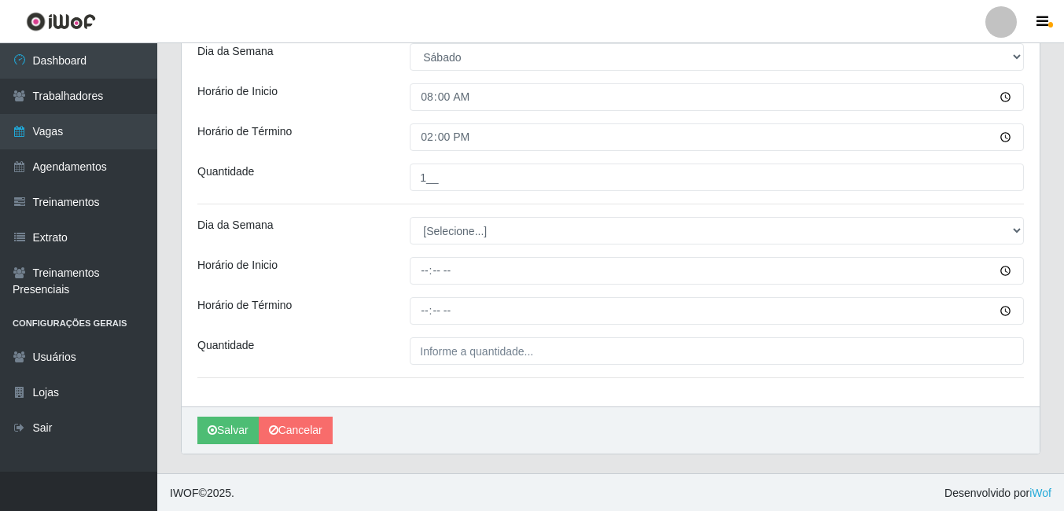
scroll to position [627, 0]
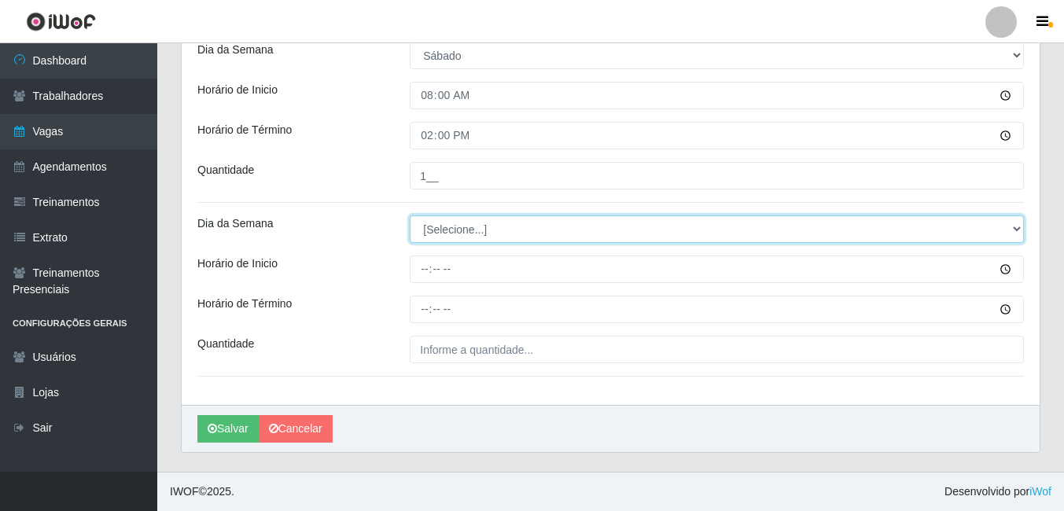
click at [447, 231] on select "[Selecione...] Segunda Terça Quarta Quinta Sexta Sábado Domingo" at bounding box center [717, 229] width 614 height 28
select select "0"
click at [410, 215] on select "[Selecione...] Segunda Terça Quarta Quinta Sexta Sábado Domingo" at bounding box center [717, 229] width 614 height 28
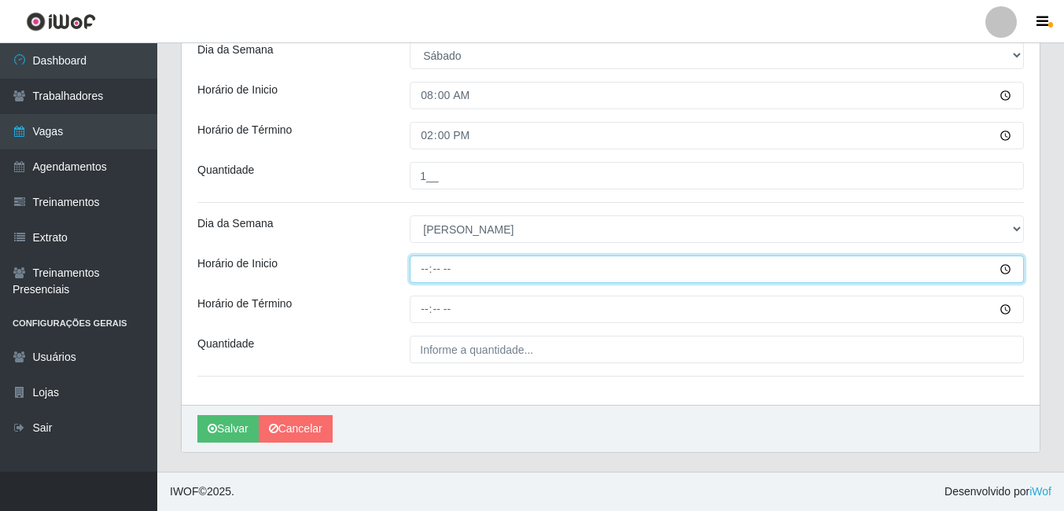
click at [421, 271] on input "Horário de Inicio" at bounding box center [717, 269] width 614 height 28
type input "08:00"
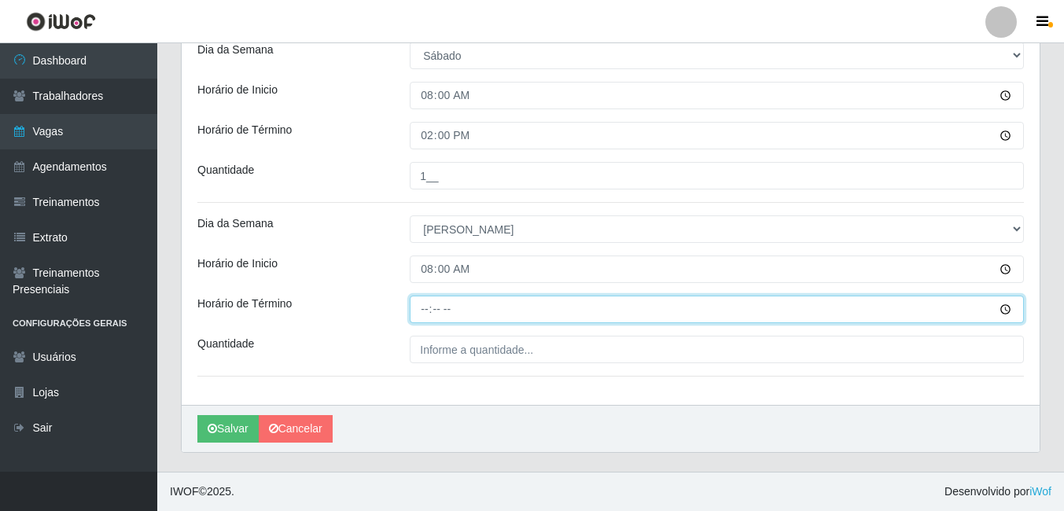
click at [427, 311] on input "Horário de Término" at bounding box center [717, 310] width 614 height 28
type input "14:00"
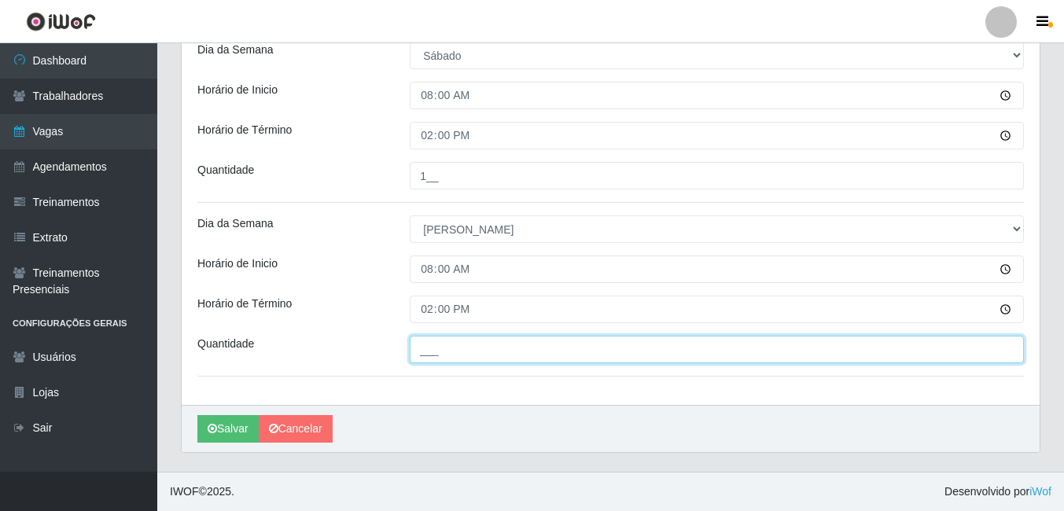
click at [436, 348] on input "___" at bounding box center [717, 350] width 614 height 28
type input "3__"
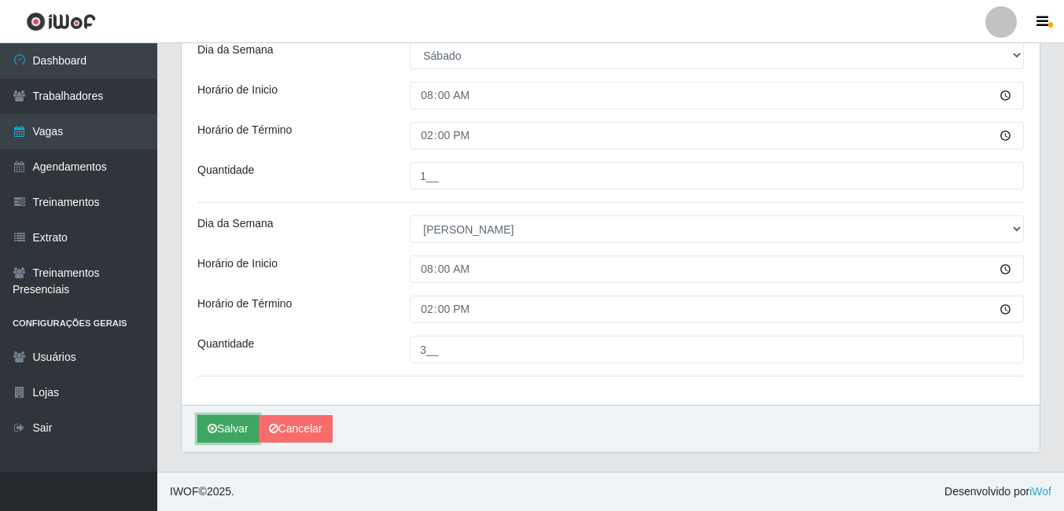
click at [235, 424] on button "Salvar" at bounding box center [227, 429] width 61 height 28
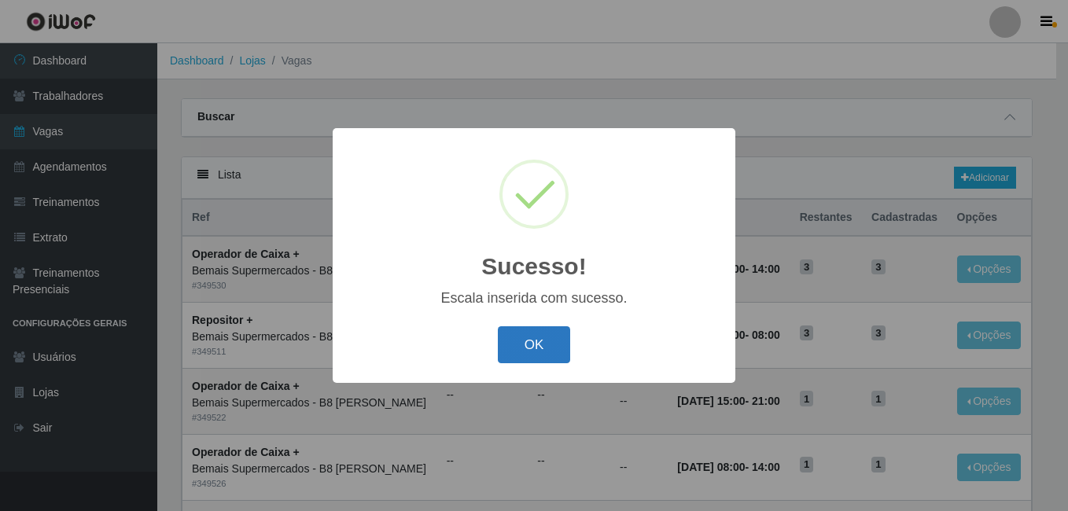
click at [553, 345] on button "OK" at bounding box center [534, 344] width 73 height 37
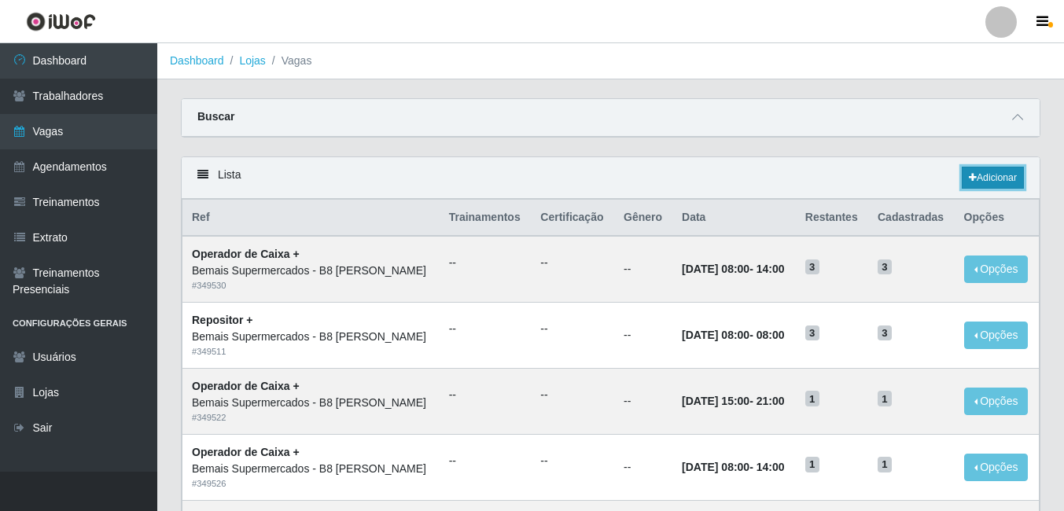
click at [992, 177] on link "Adicionar" at bounding box center [992, 178] width 62 height 22
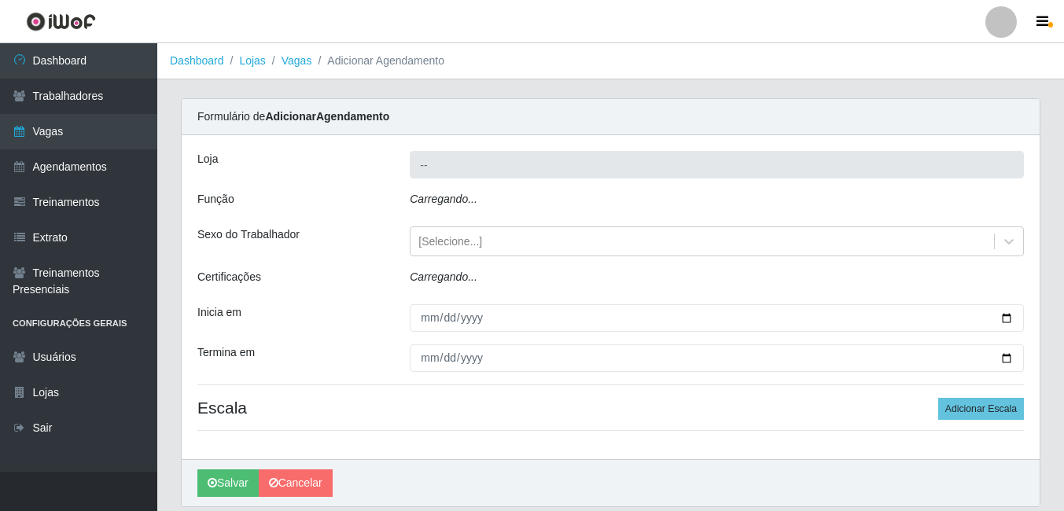
type input "Bemais Supermercados - B8 [PERSON_NAME]"
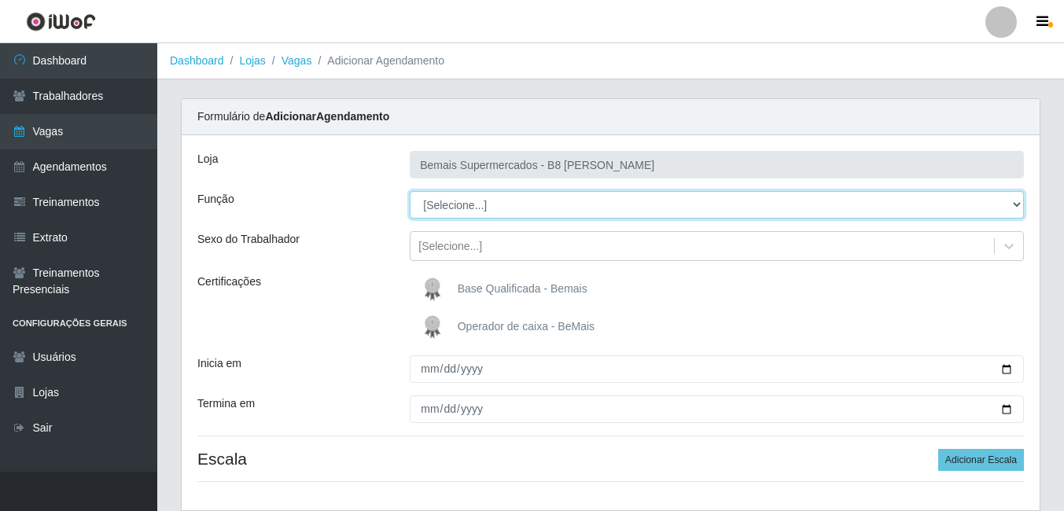
click at [502, 208] on select "[Selecione...] Auxiliar de Estacionamento Auxiliar de Estacionamento + Auxiliar…" at bounding box center [717, 205] width 614 height 28
click at [410, 191] on select "[Selecione...] Auxiliar de Estacionamento Auxiliar de Estacionamento + Auxiliar…" at bounding box center [717, 205] width 614 height 28
click at [521, 206] on select "[Selecione...] Auxiliar de Estacionamento Auxiliar de Estacionamento + Auxiliar…" at bounding box center [717, 205] width 614 height 28
select select "70"
click at [410, 191] on select "[Selecione...] Auxiliar de Estacionamento Auxiliar de Estacionamento + Auxiliar…" at bounding box center [717, 205] width 614 height 28
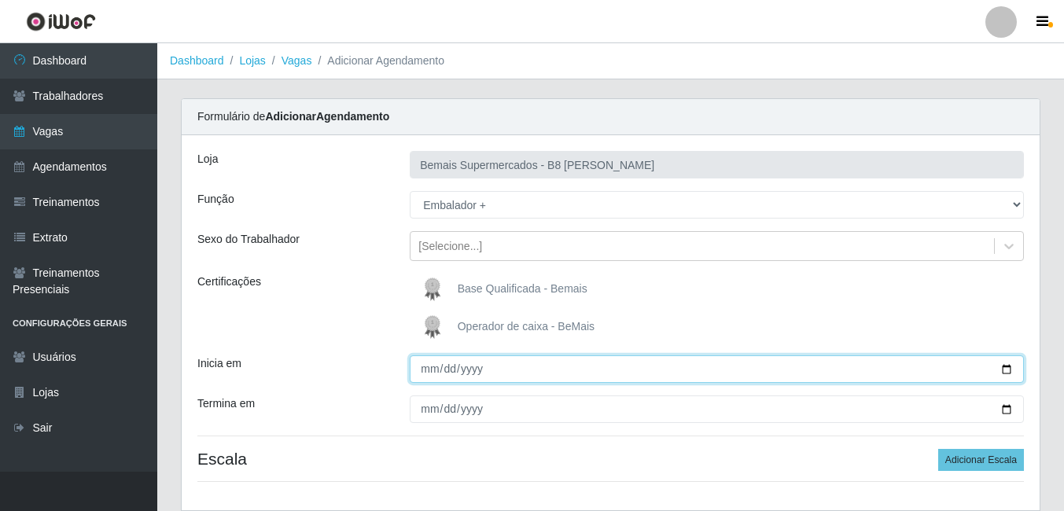
click at [1001, 367] on input "Inicia em" at bounding box center [717, 369] width 614 height 28
type input "[DATE]"
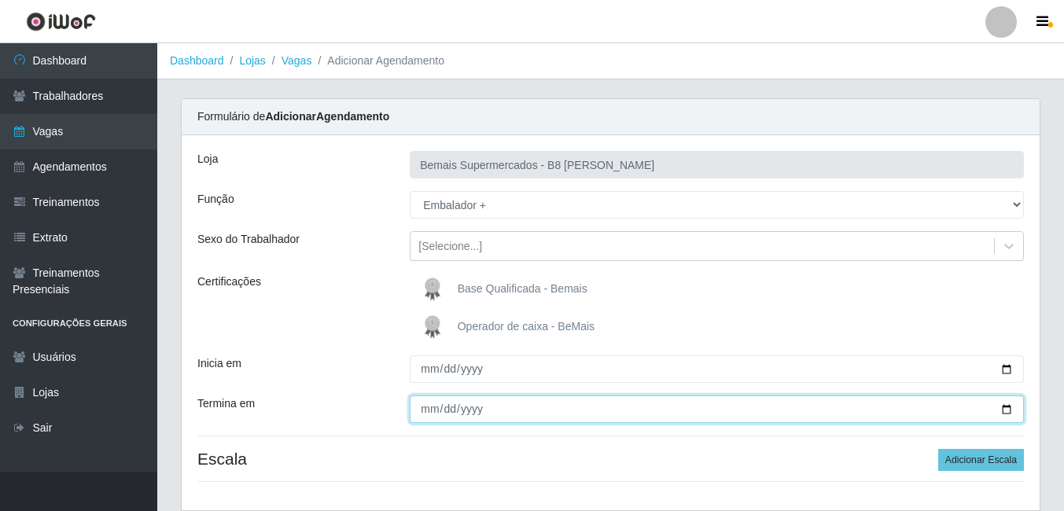
click at [1006, 409] on input "Termina em" at bounding box center [717, 409] width 614 height 28
type input "[DATE]"
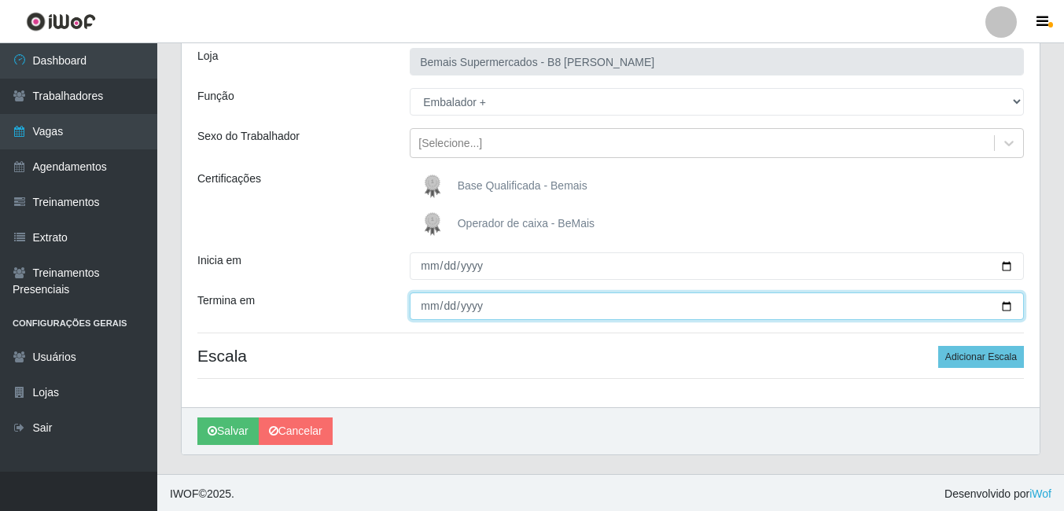
scroll to position [105, 0]
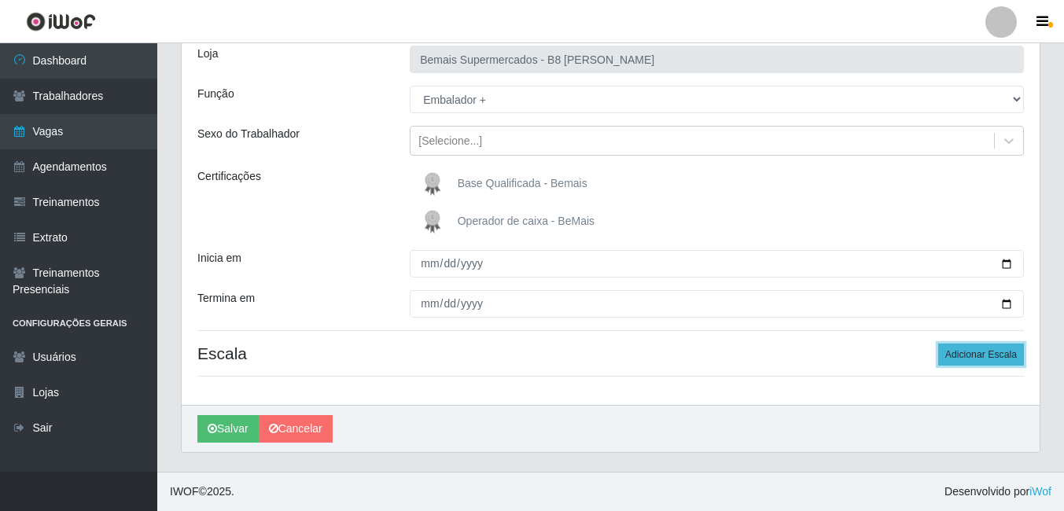
click at [961, 356] on button "Adicionar Escala" at bounding box center [981, 355] width 86 height 22
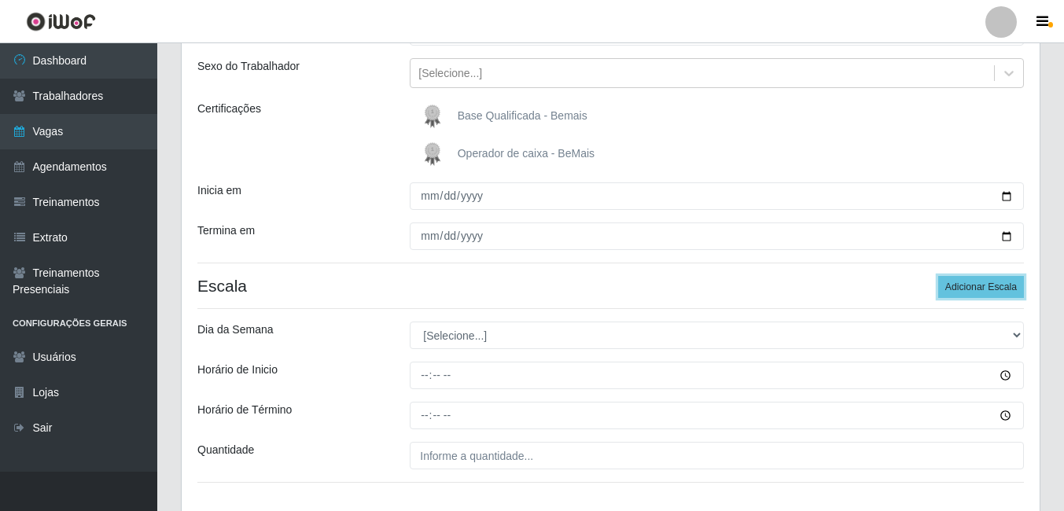
scroll to position [263, 0]
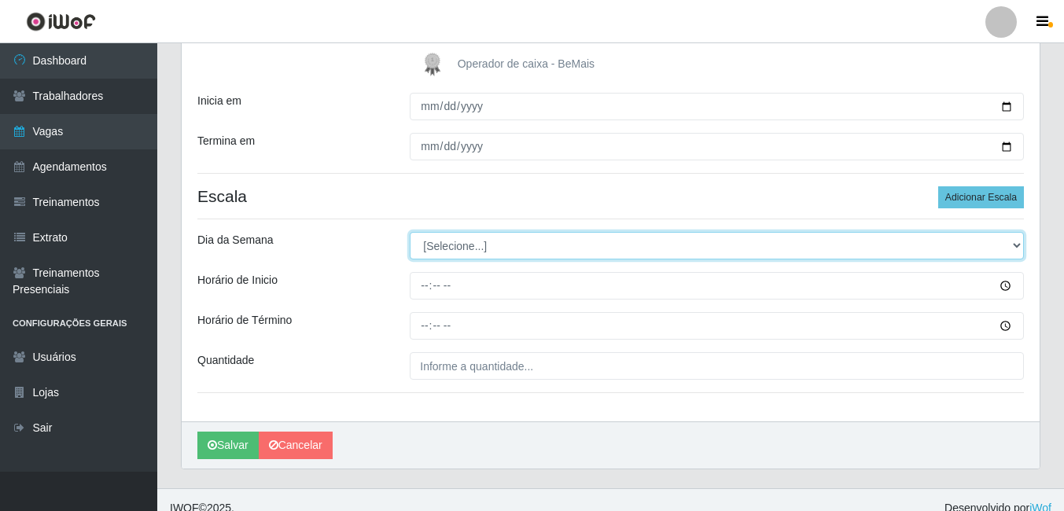
click at [465, 243] on select "[Selecione...] Segunda Terça Quarta Quinta Sexta Sábado Domingo" at bounding box center [717, 246] width 614 height 28
select select "6"
click at [410, 232] on select "[Selecione...] Segunda Terça Quarta Quinta Sexta Sábado Domingo" at bounding box center [717, 246] width 614 height 28
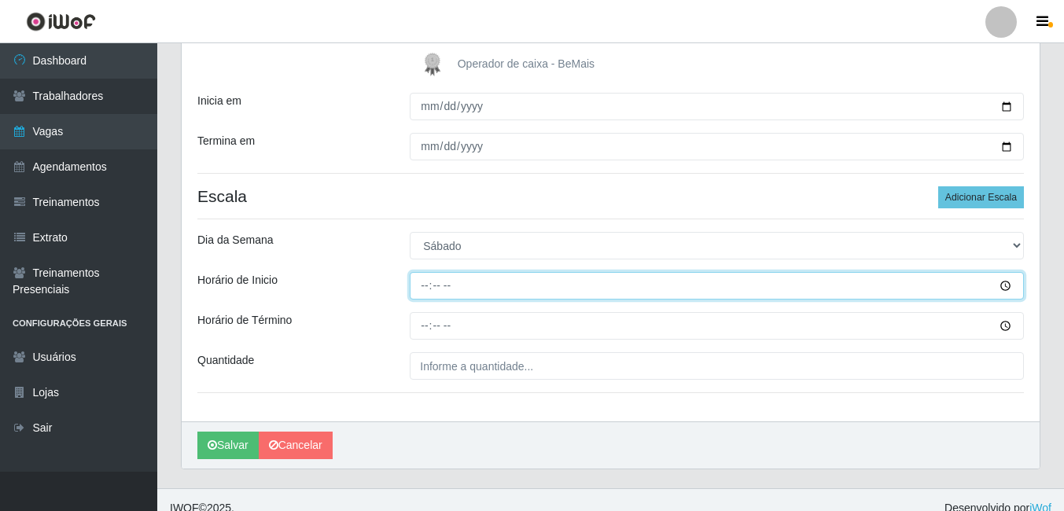
click at [426, 289] on input "Horário de Inicio" at bounding box center [717, 286] width 614 height 28
type input "09:00"
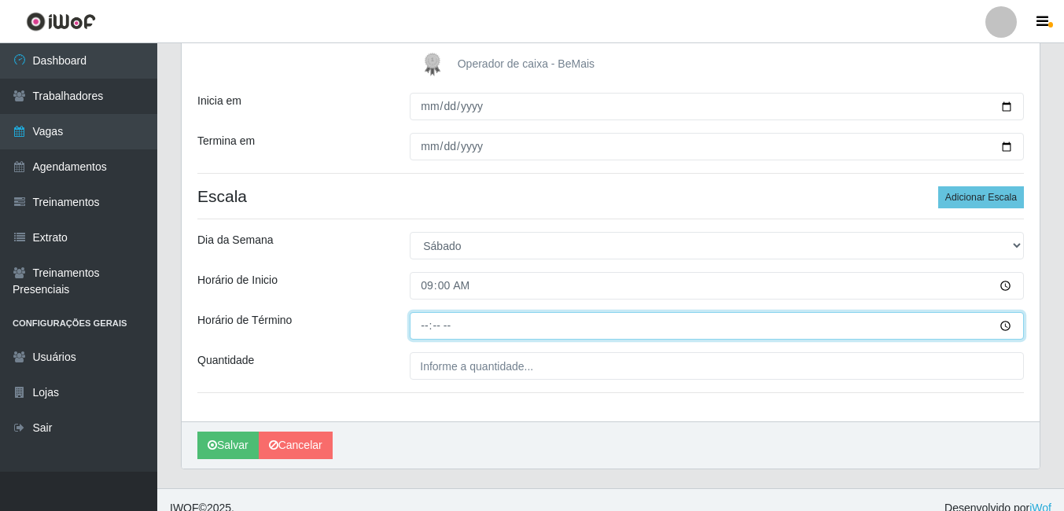
click at [422, 330] on input "Horário de Término" at bounding box center [717, 326] width 614 height 28
type input "15:00"
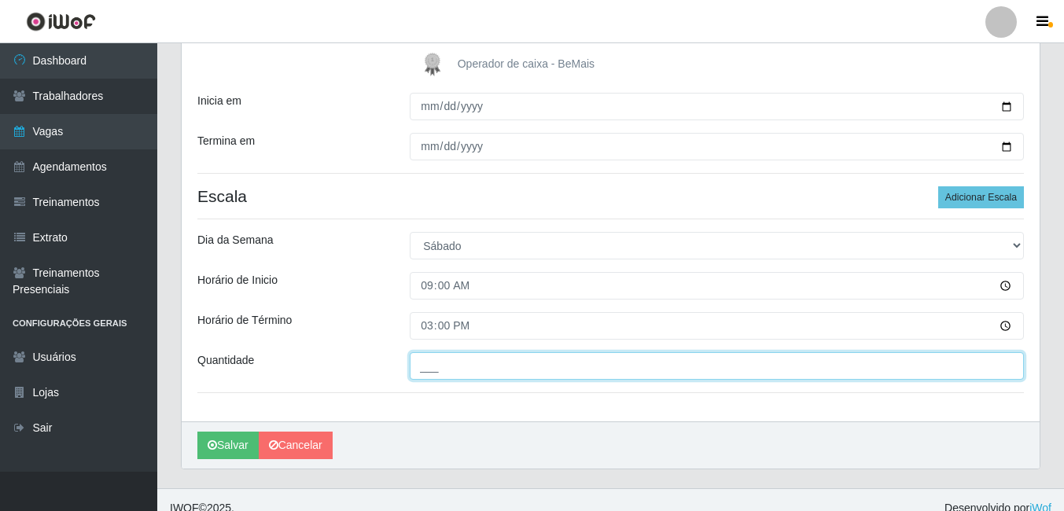
click at [432, 365] on input "___" at bounding box center [717, 366] width 614 height 28
type input "1__"
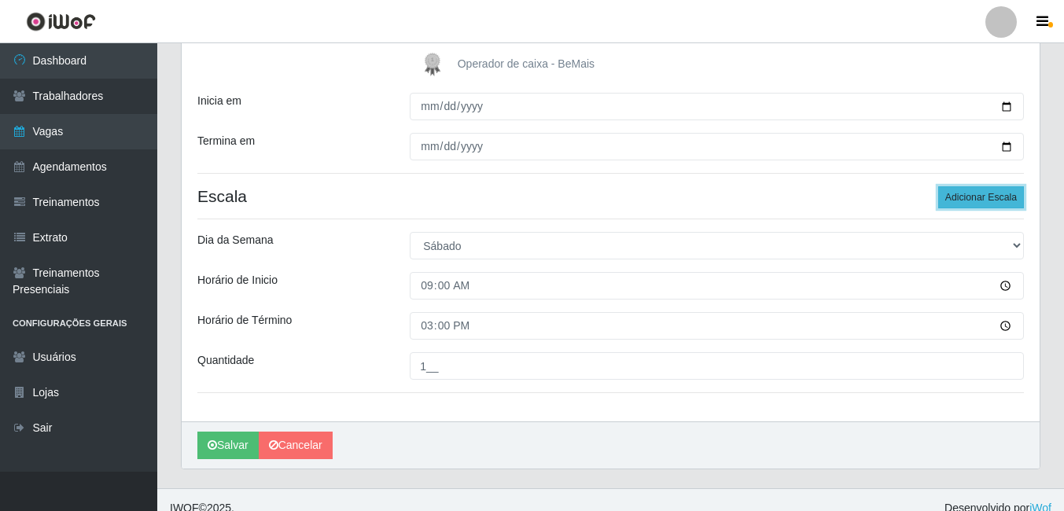
click at [970, 195] on button "Adicionar Escala" at bounding box center [981, 197] width 86 height 22
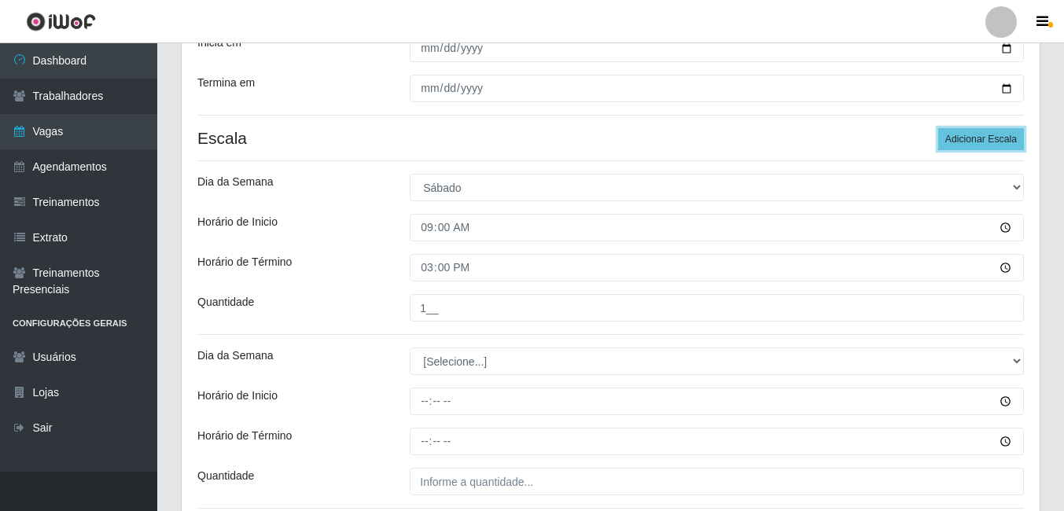
scroll to position [420, 0]
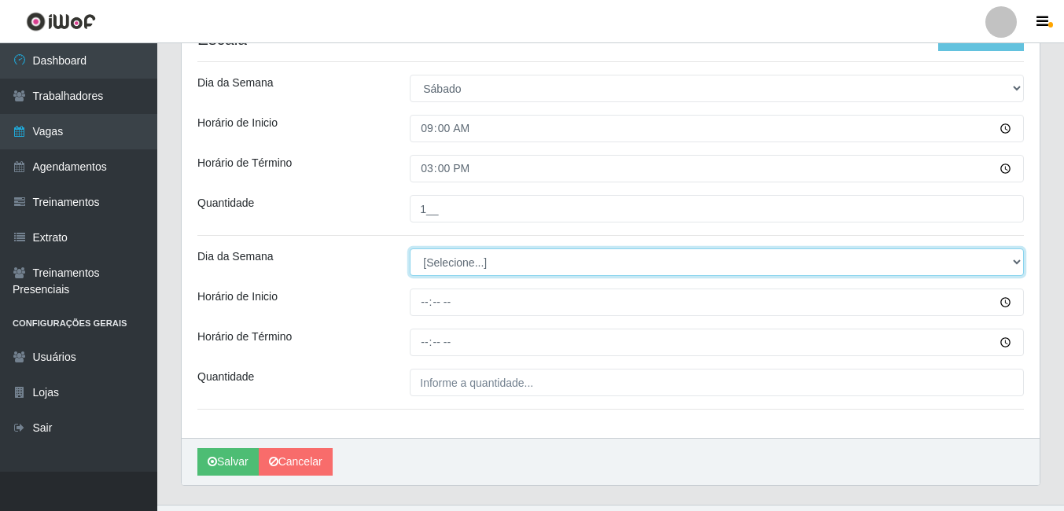
click at [519, 264] on select "[Selecione...] Segunda Terça Quarta Quinta Sexta Sábado Domingo" at bounding box center [717, 262] width 614 height 28
select select "6"
click at [410, 248] on select "[Selecione...] Segunda Terça Quarta Quinta Sexta Sábado Domingo" at bounding box center [717, 262] width 614 height 28
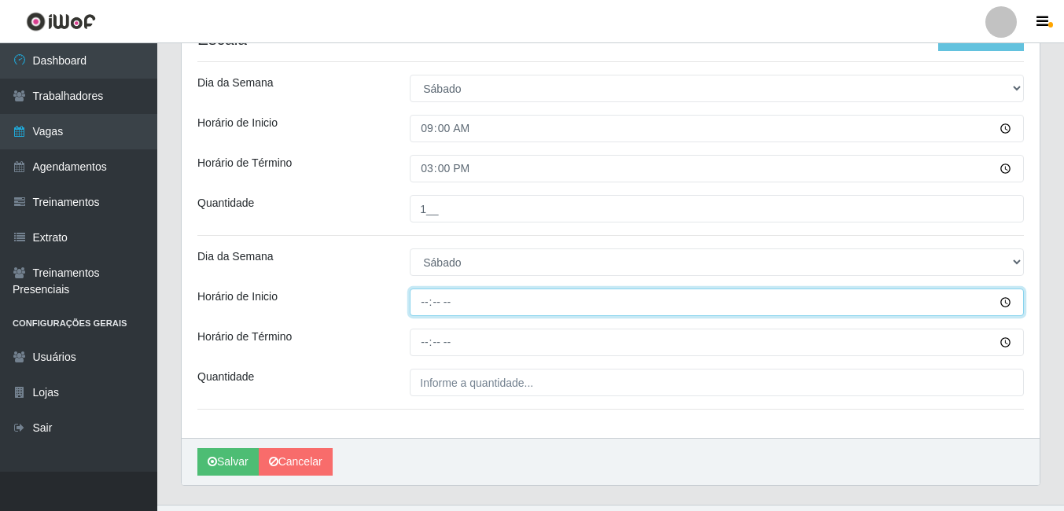
click at [424, 304] on input "Horário de Inicio" at bounding box center [717, 302] width 614 height 28
type input "15:00"
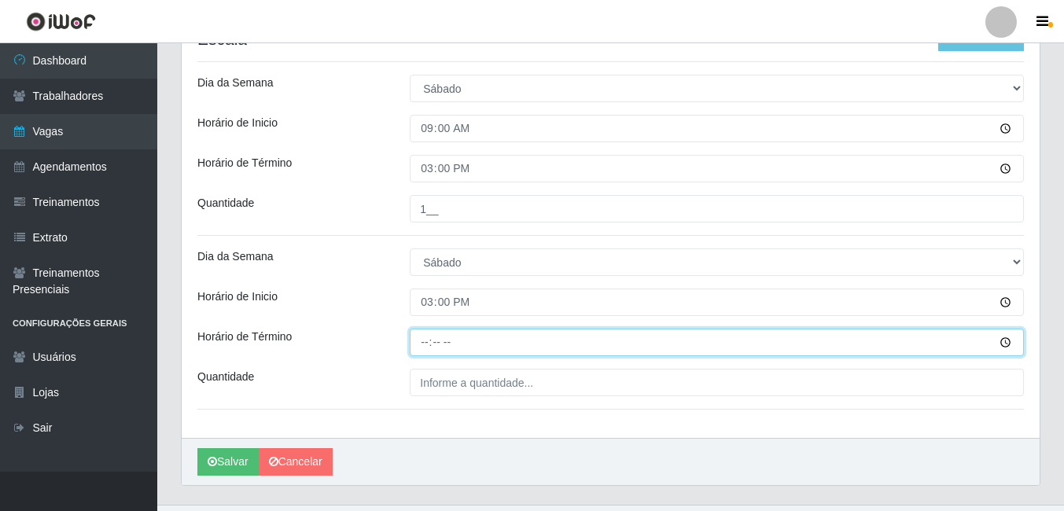
click at [421, 341] on input "Horário de Término" at bounding box center [717, 343] width 614 height 28
type input "21:00"
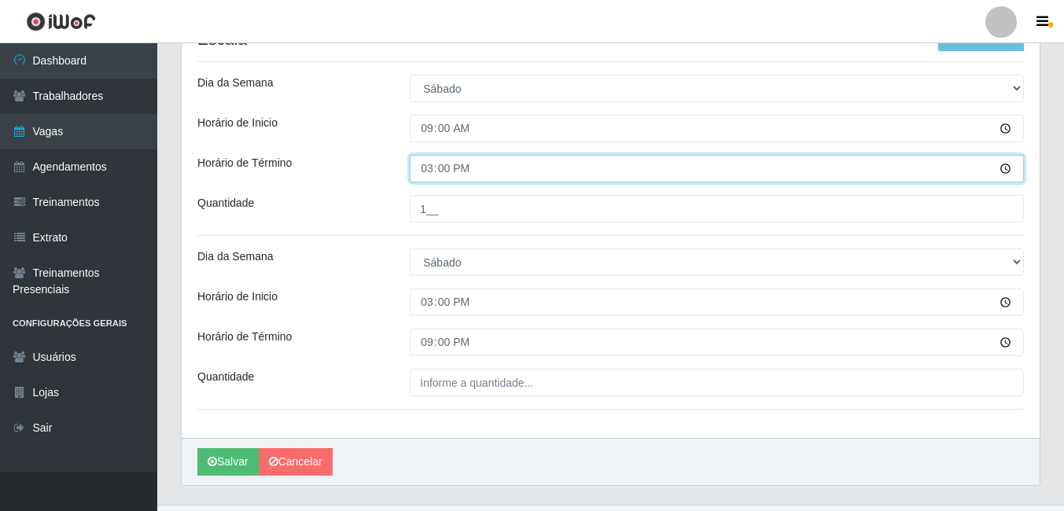
click at [431, 168] on input "15:00" at bounding box center [717, 169] width 614 height 28
type input "14:00"
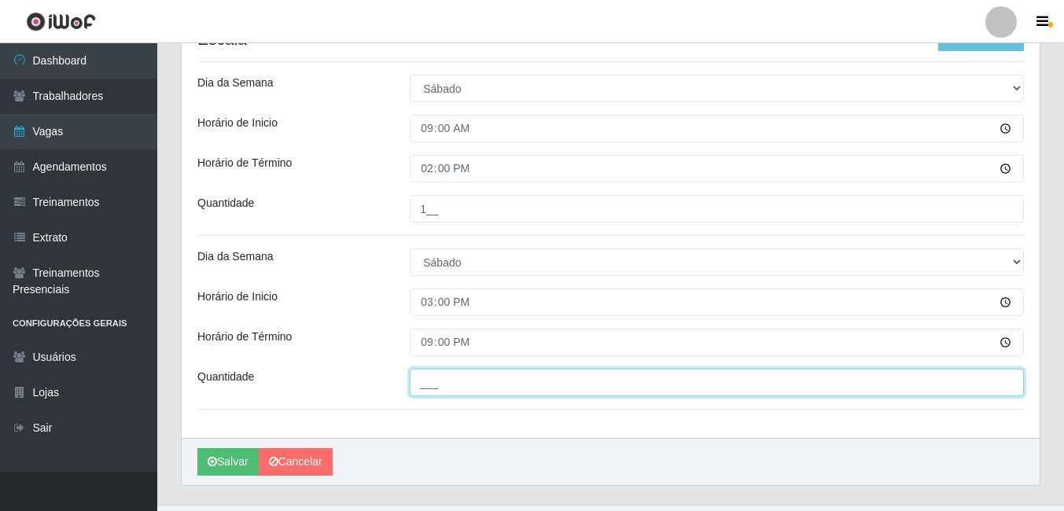
click at [457, 388] on input "___" at bounding box center [717, 383] width 614 height 28
type input "1__"
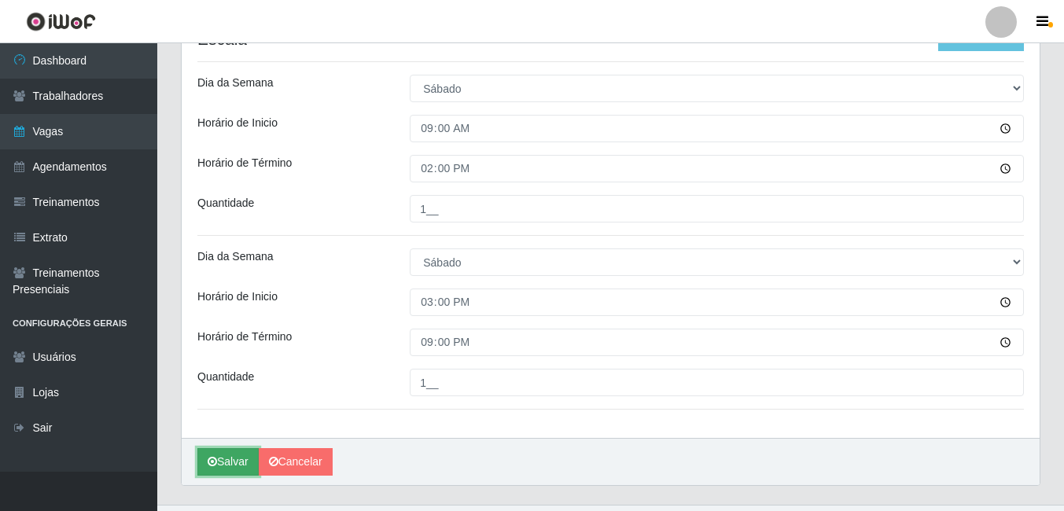
click at [232, 460] on button "Salvar" at bounding box center [227, 462] width 61 height 28
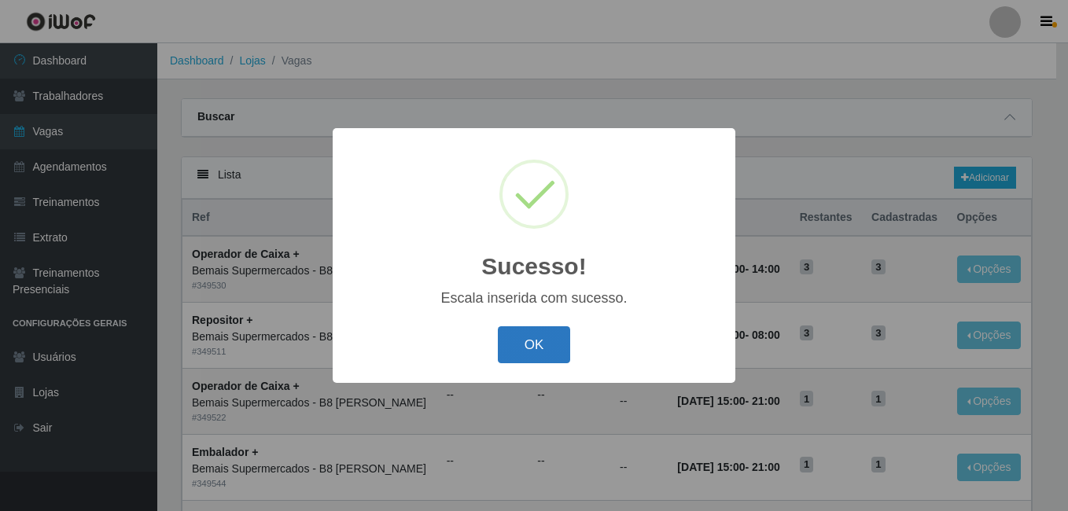
click at [535, 340] on button "OK" at bounding box center [534, 344] width 73 height 37
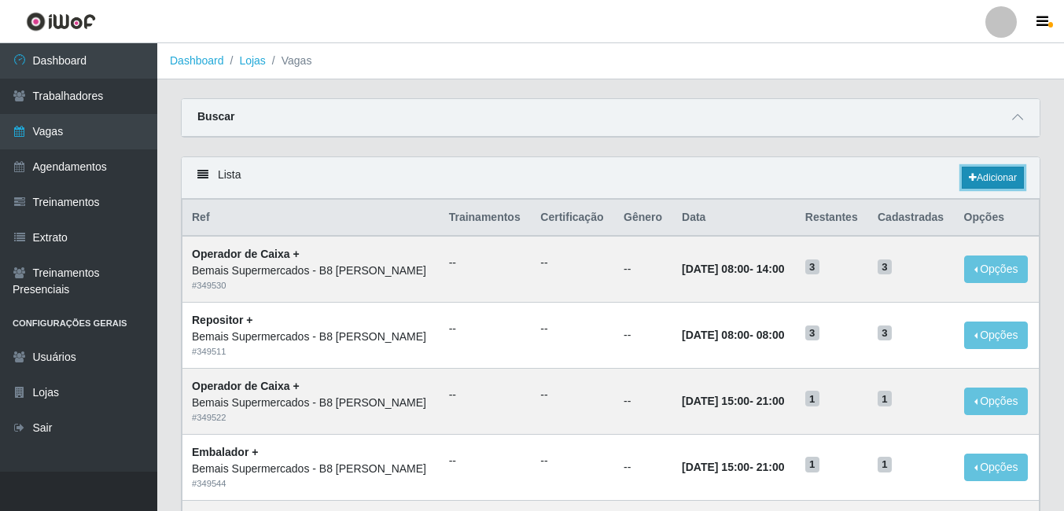
click at [995, 174] on link "Adicionar" at bounding box center [992, 178] width 62 height 22
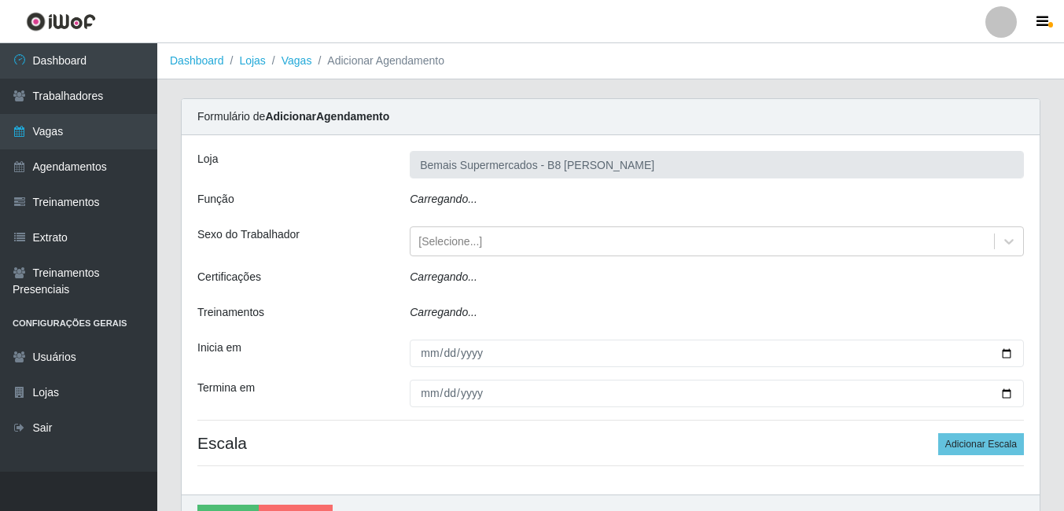
type input "Bemais Supermercados - B8 [PERSON_NAME]"
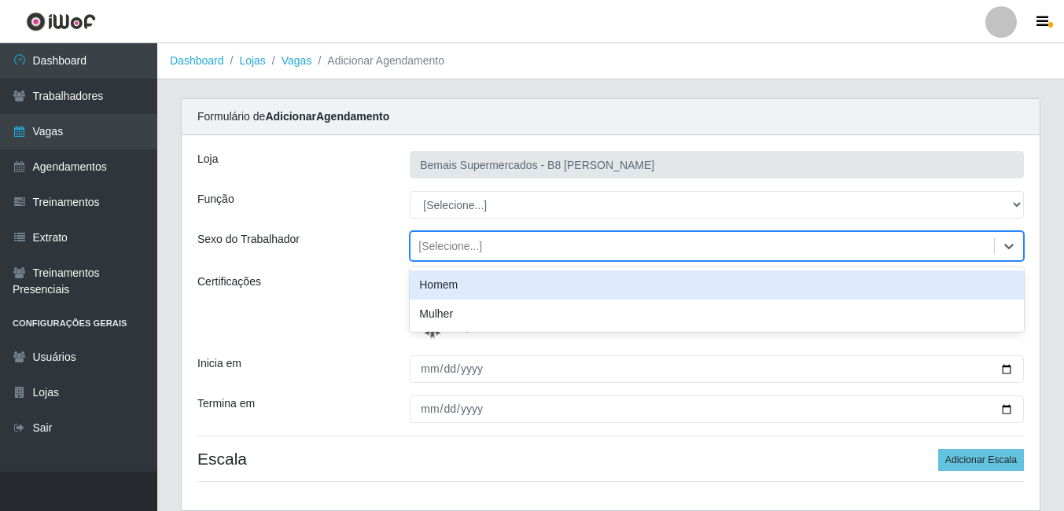
click at [465, 245] on div "[Selecione...]" at bounding box center [450, 246] width 64 height 17
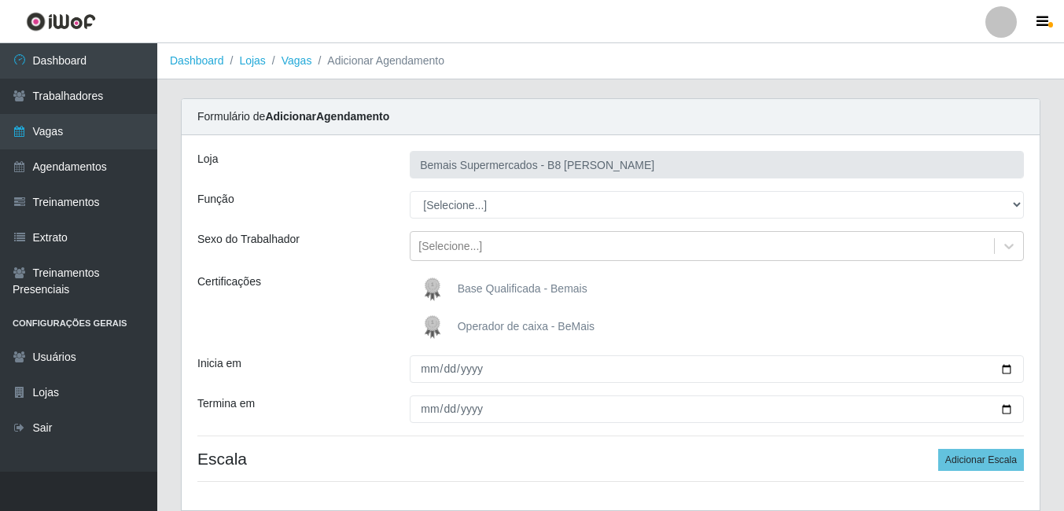
drag, startPoint x: 336, startPoint y: 237, endPoint x: 414, endPoint y: 218, distance: 81.0
click at [351, 235] on div "Sexo do Trabalhador" at bounding box center [292, 246] width 212 height 30
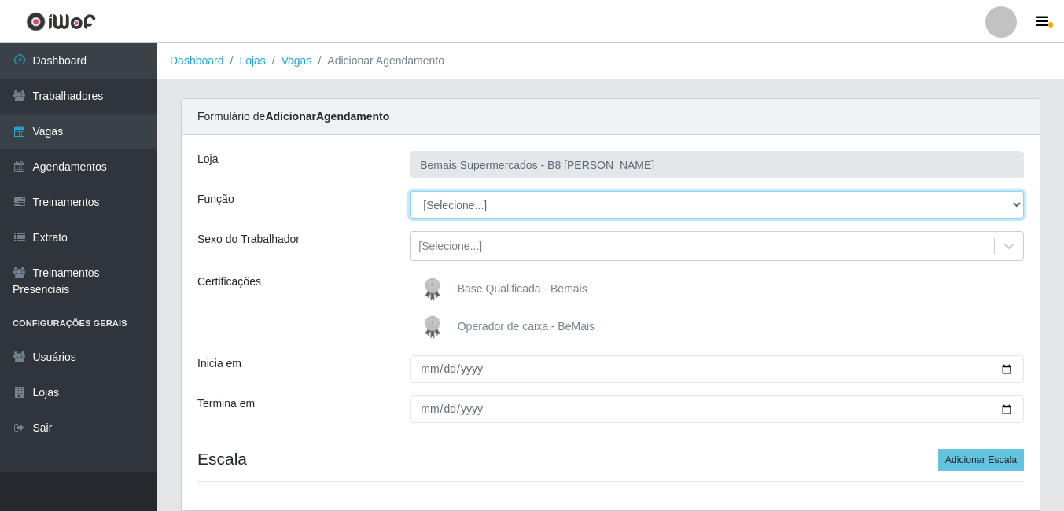
click at [506, 205] on select "[Selecione...] Auxiliar de Estacionamento Auxiliar de Estacionamento + Auxiliar…" at bounding box center [717, 205] width 614 height 28
select select "70"
click at [410, 191] on select "[Selecione...] Auxiliar de Estacionamento Auxiliar de Estacionamento + Auxiliar…" at bounding box center [717, 205] width 614 height 28
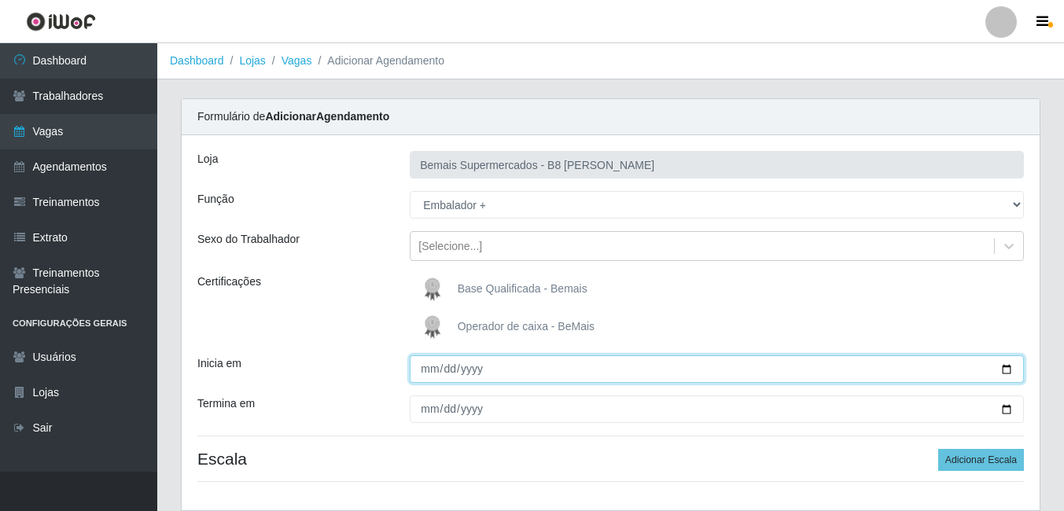
click at [1007, 371] on input "Inicia em" at bounding box center [717, 369] width 614 height 28
type input "[DATE]"
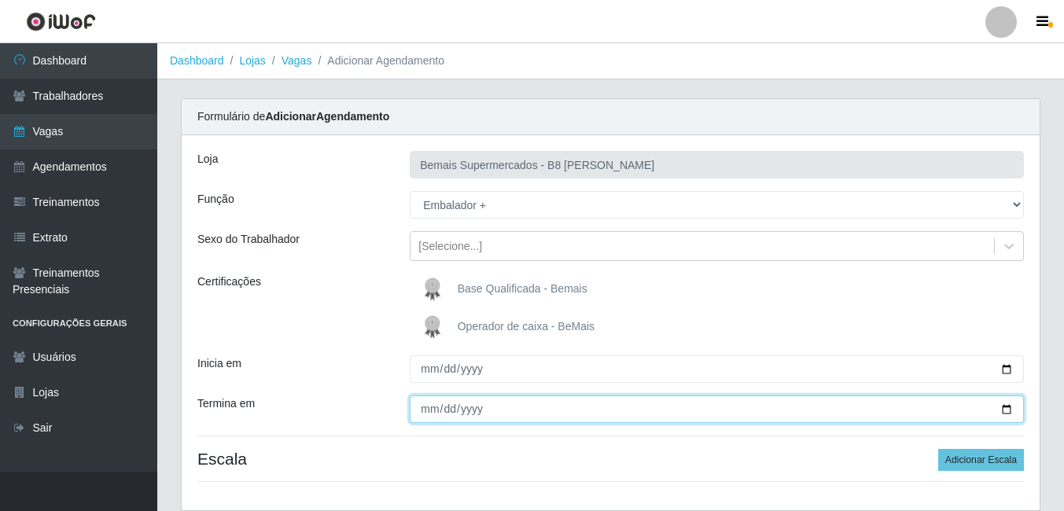
click at [1011, 408] on input "Termina em" at bounding box center [717, 409] width 614 height 28
type input "[DATE]"
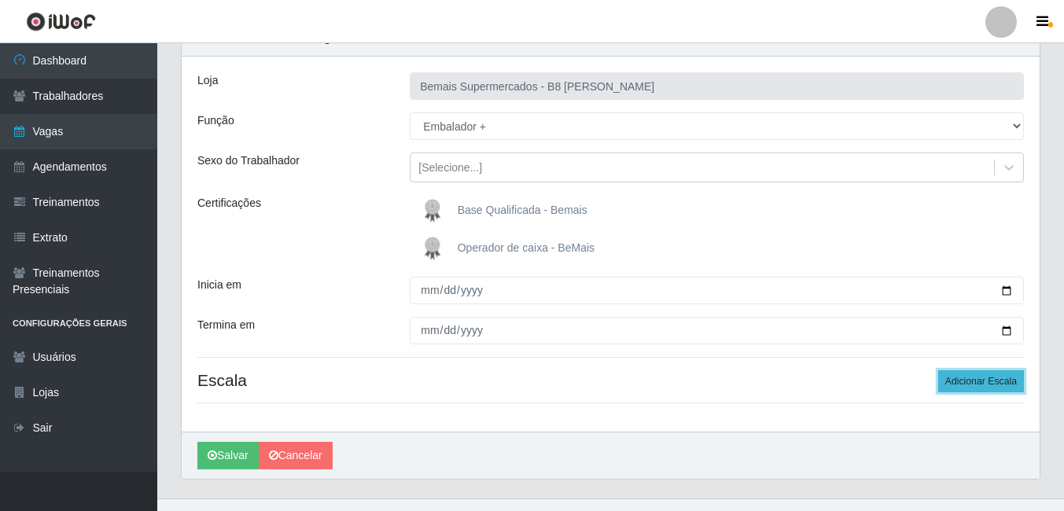
click at [962, 380] on button "Adicionar Escala" at bounding box center [981, 381] width 86 height 22
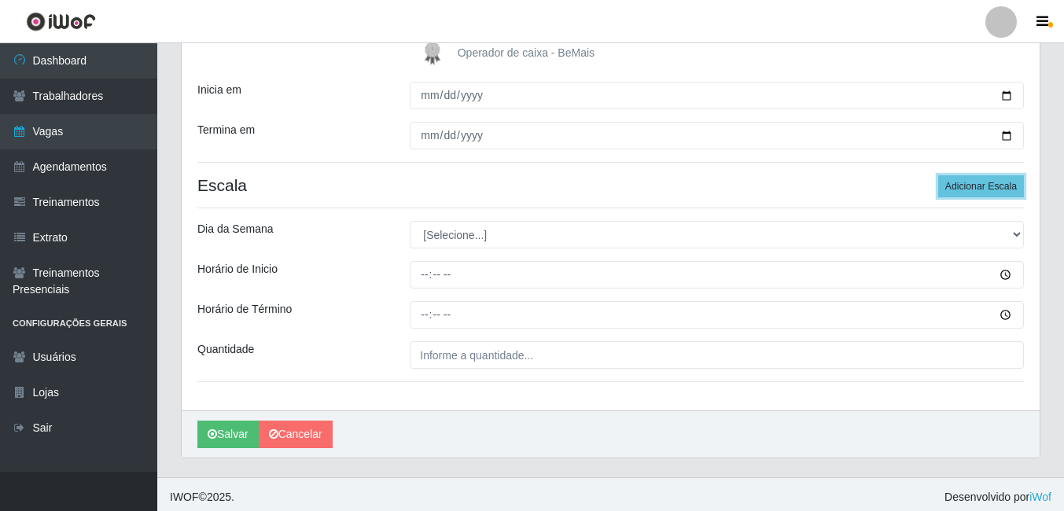
scroll to position [279, 0]
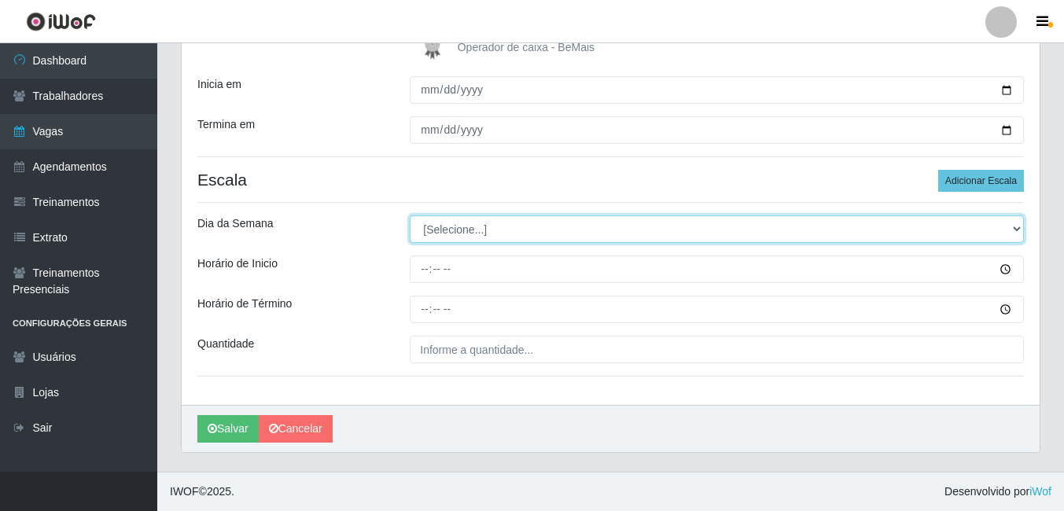
click at [493, 230] on select "[Selecione...] Segunda Terça Quarta Quinta Sexta Sábado Domingo" at bounding box center [717, 229] width 614 height 28
select select "0"
click at [410, 215] on select "[Selecione...] Segunda Terça Quarta Quinta Sexta Sábado Domingo" at bounding box center [717, 229] width 614 height 28
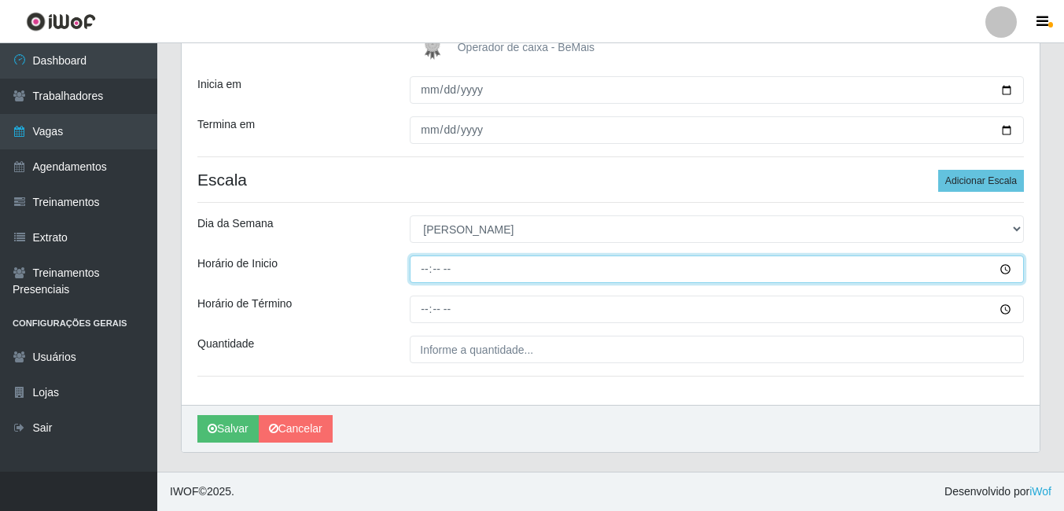
click at [426, 273] on input "Horário de Inicio" at bounding box center [717, 269] width 614 height 28
type input "08:00"
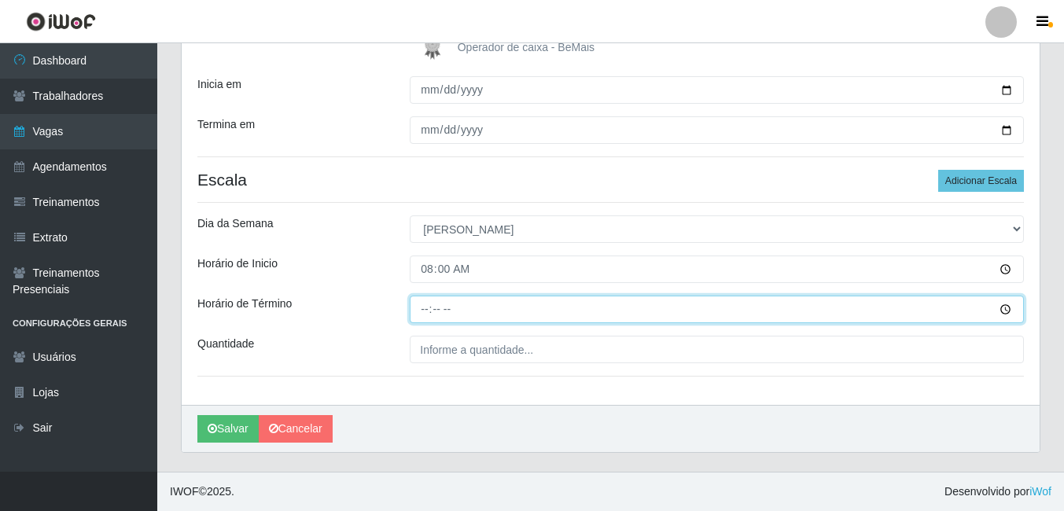
click at [426, 307] on input "Horário de Término" at bounding box center [717, 310] width 614 height 28
type input "14:00"
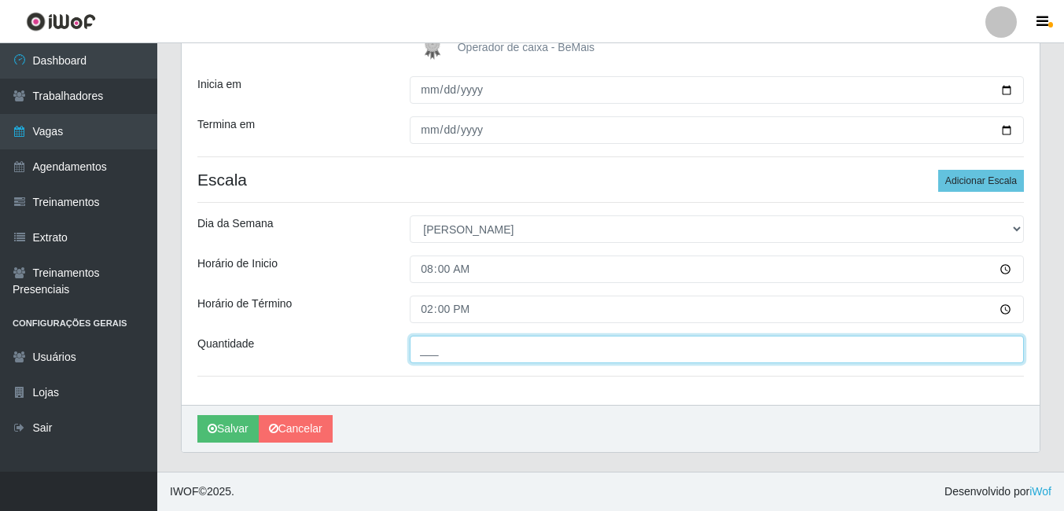
click at [432, 352] on input "___" at bounding box center [717, 350] width 614 height 28
type input "2__"
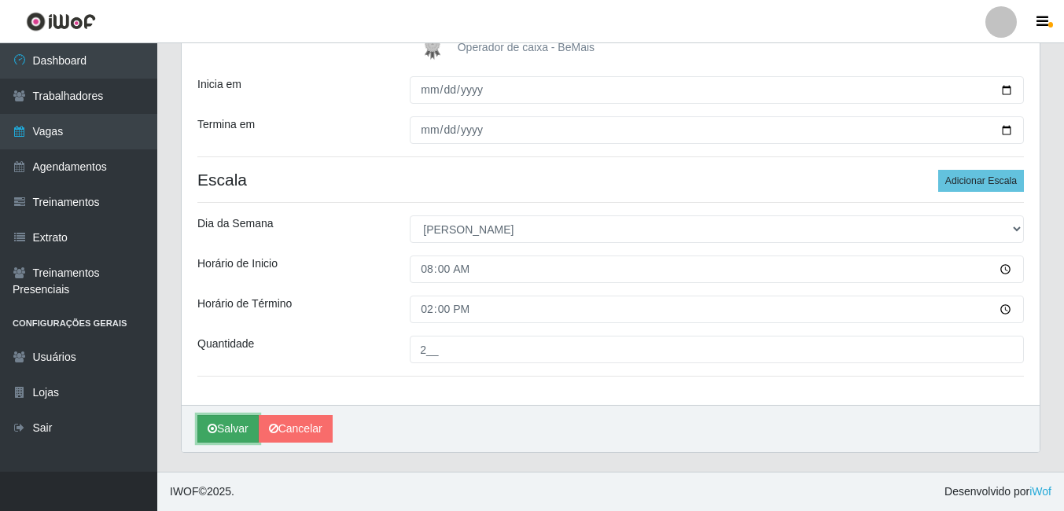
click at [242, 432] on button "Salvar" at bounding box center [227, 429] width 61 height 28
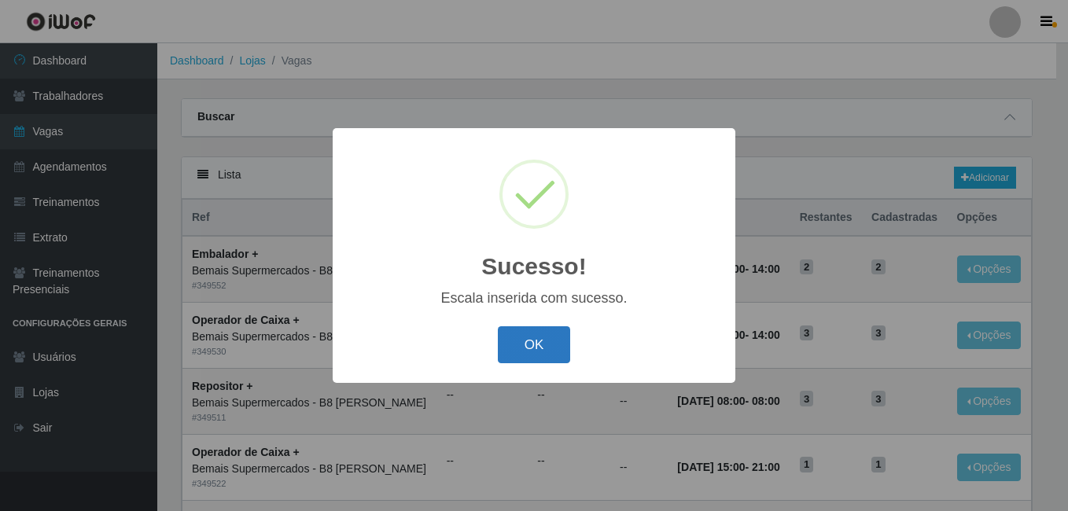
click at [546, 347] on button "OK" at bounding box center [534, 344] width 73 height 37
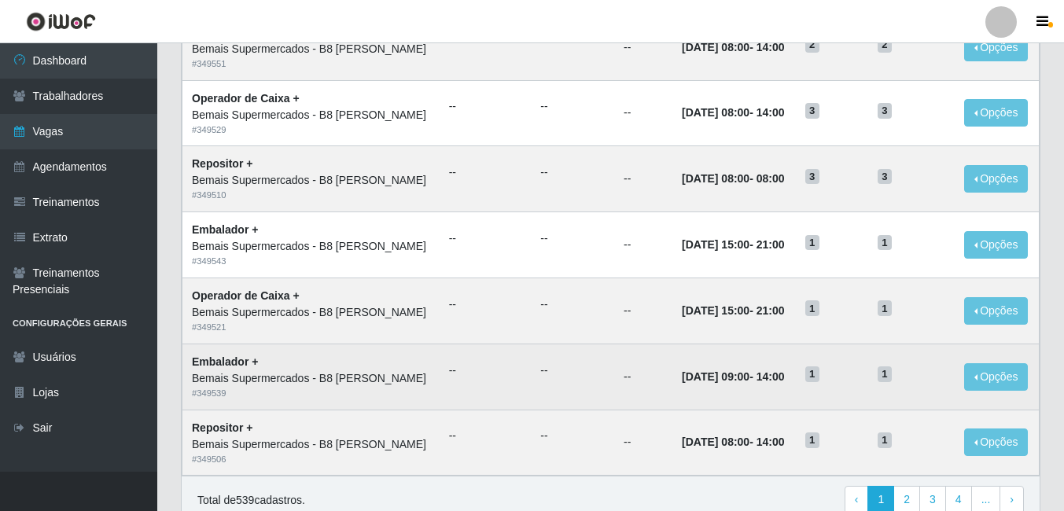
scroll to position [786, 0]
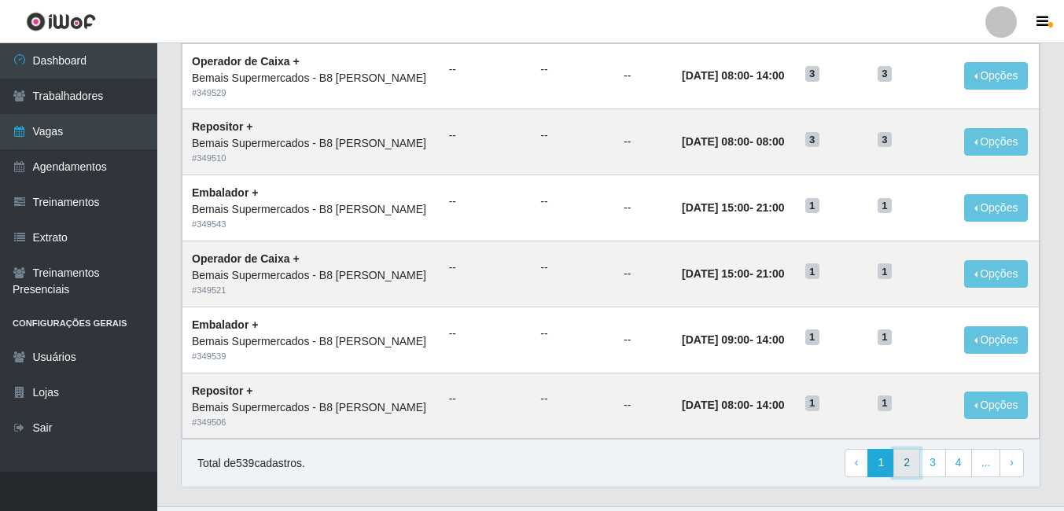
click at [908, 465] on link "2" at bounding box center [906, 463] width 27 height 28
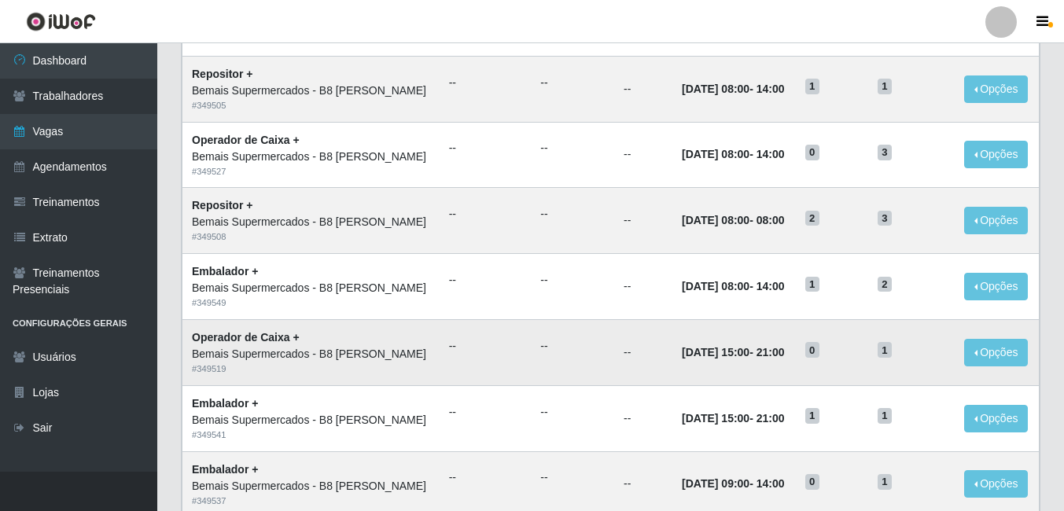
scroll to position [786, 0]
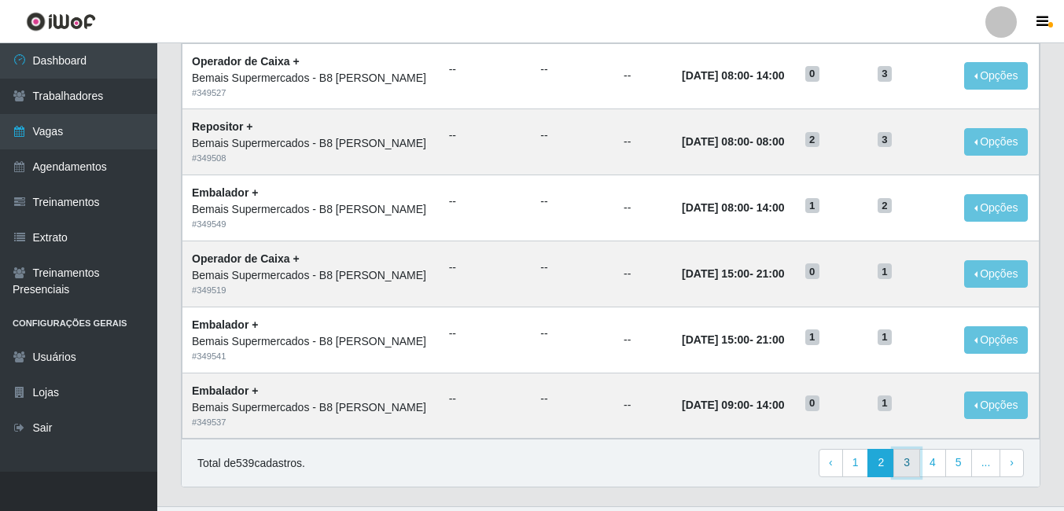
click at [908, 466] on link "3" at bounding box center [906, 463] width 27 height 28
